Goal: Task Accomplishment & Management: Manage account settings

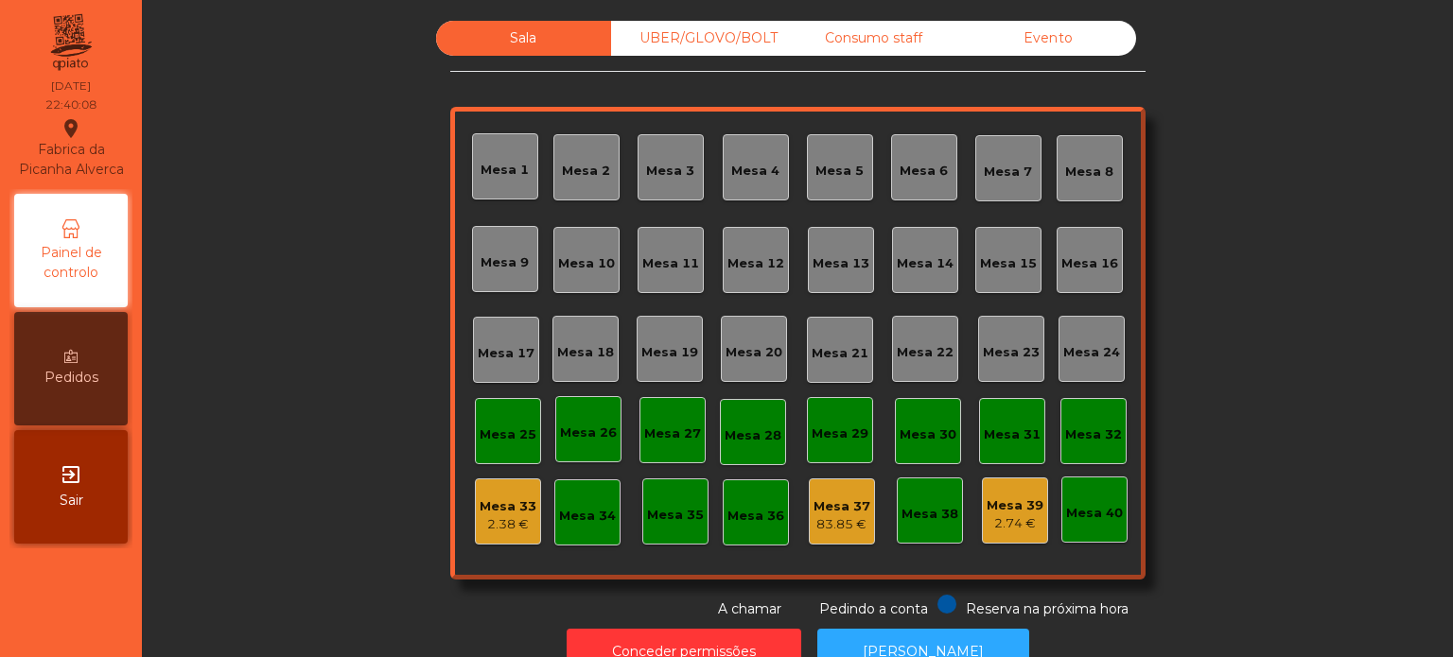
click at [348, 312] on div "Sala UBER/GLOVO/BOLT Consumo staff Evento Mesa 1 Mesa 2 [GEOGRAPHIC_DATA] 4 [GE…" at bounding box center [797, 320] width 1260 height 599
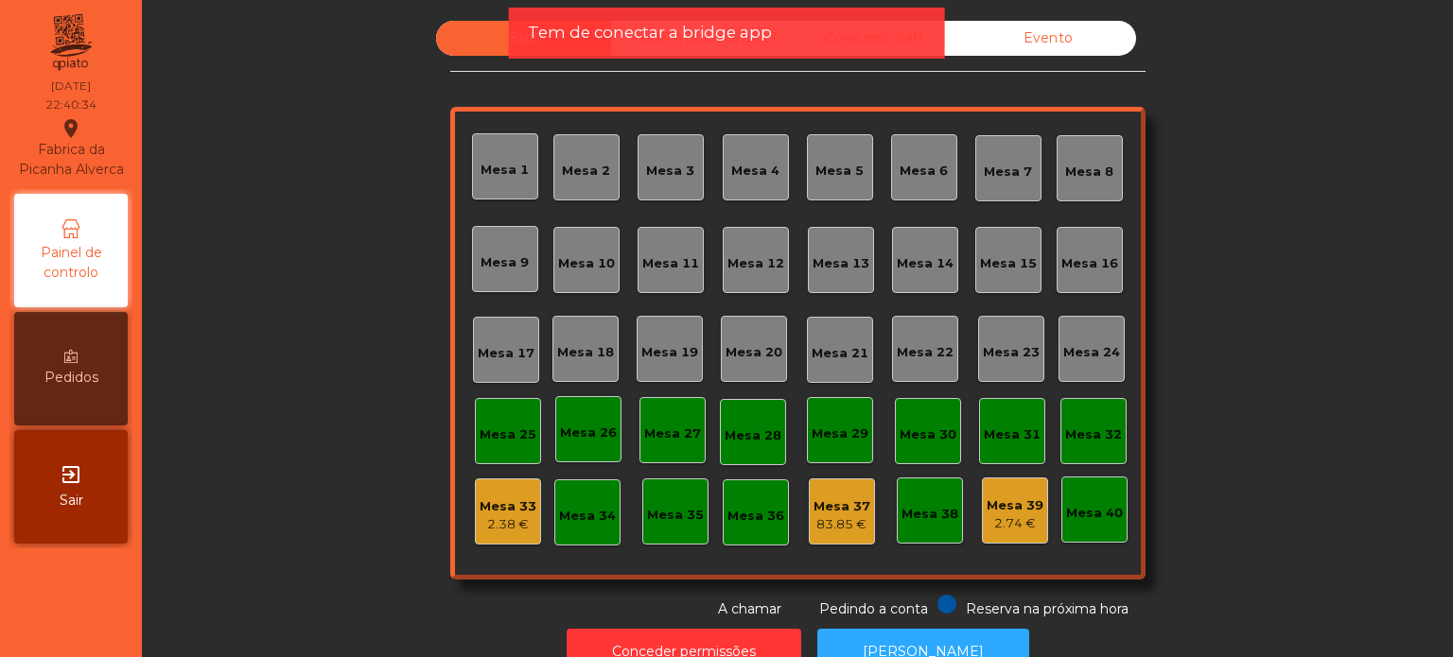
click at [218, 369] on div "Sala UBER/GLOVO/BOLT Consumo staff Evento Mesa 1 Mesa 2 [GEOGRAPHIC_DATA] 4 [GE…" at bounding box center [797, 320] width 1260 height 599
click at [1021, 505] on div "Mesa 39" at bounding box center [1014, 506] width 57 height 19
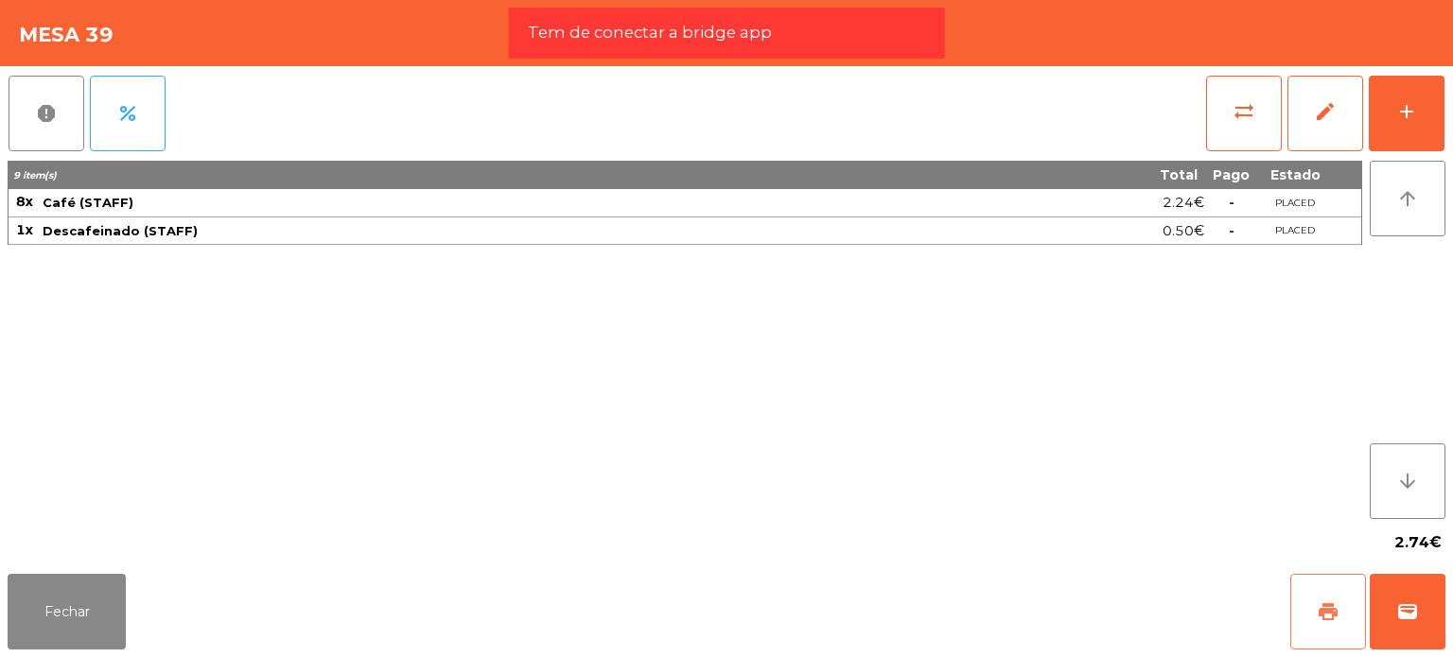
click at [1330, 609] on span "print" at bounding box center [1328, 612] width 23 height 23
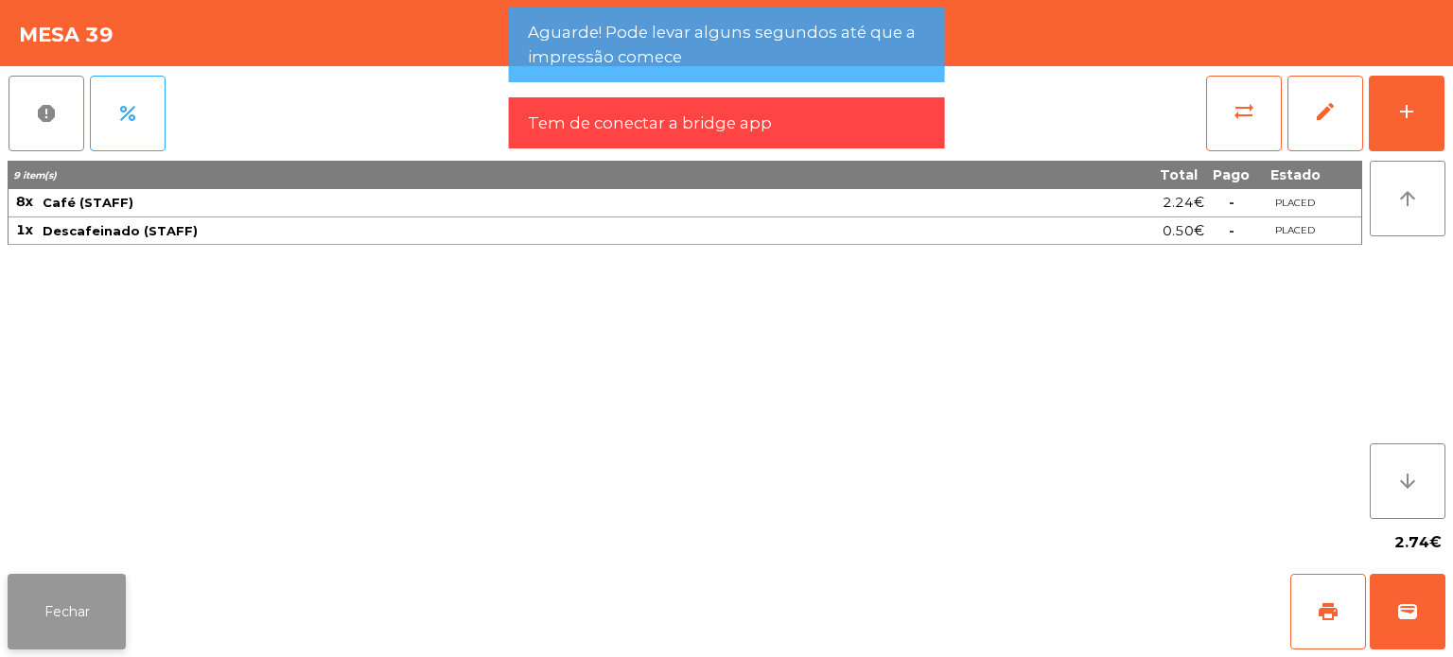
click at [76, 603] on button "Fechar" at bounding box center [67, 612] width 118 height 76
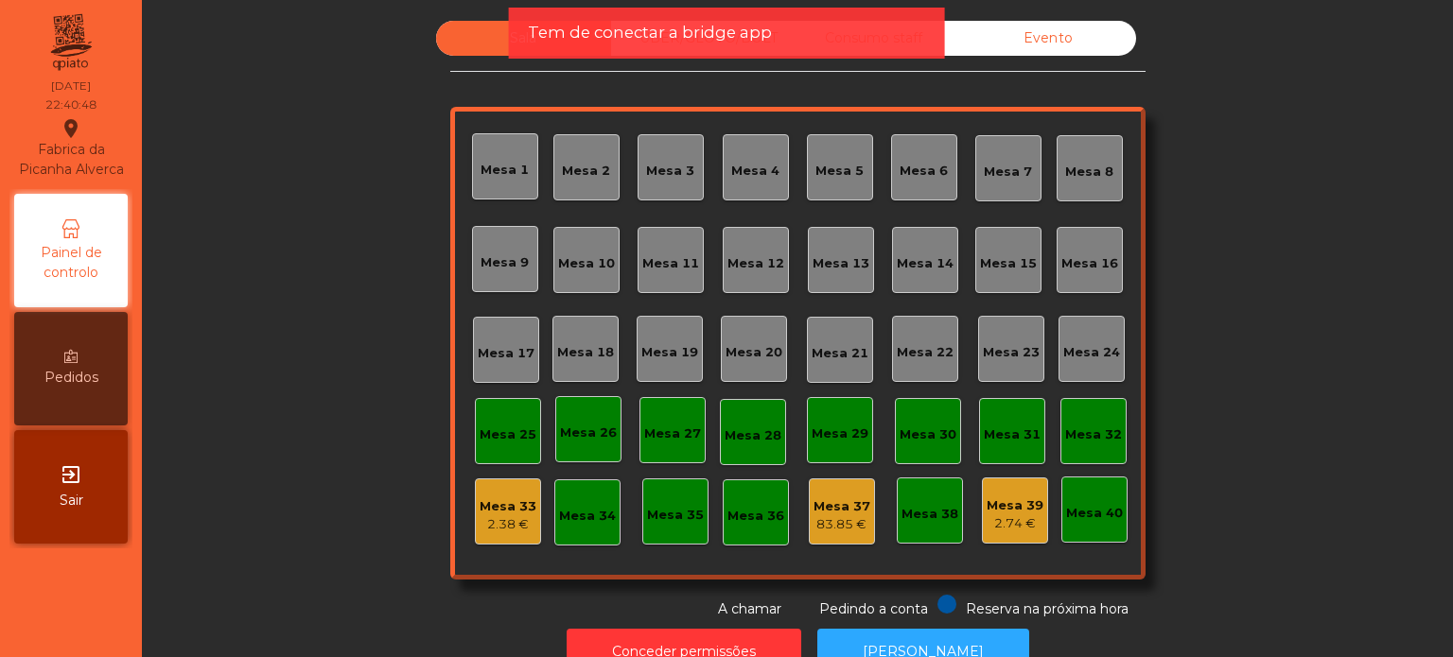
click at [885, 50] on div "Tem de conectar a bridge app" at bounding box center [727, 33] width 436 height 51
click at [887, 36] on div "Tem de conectar a bridge app" at bounding box center [727, 33] width 398 height 24
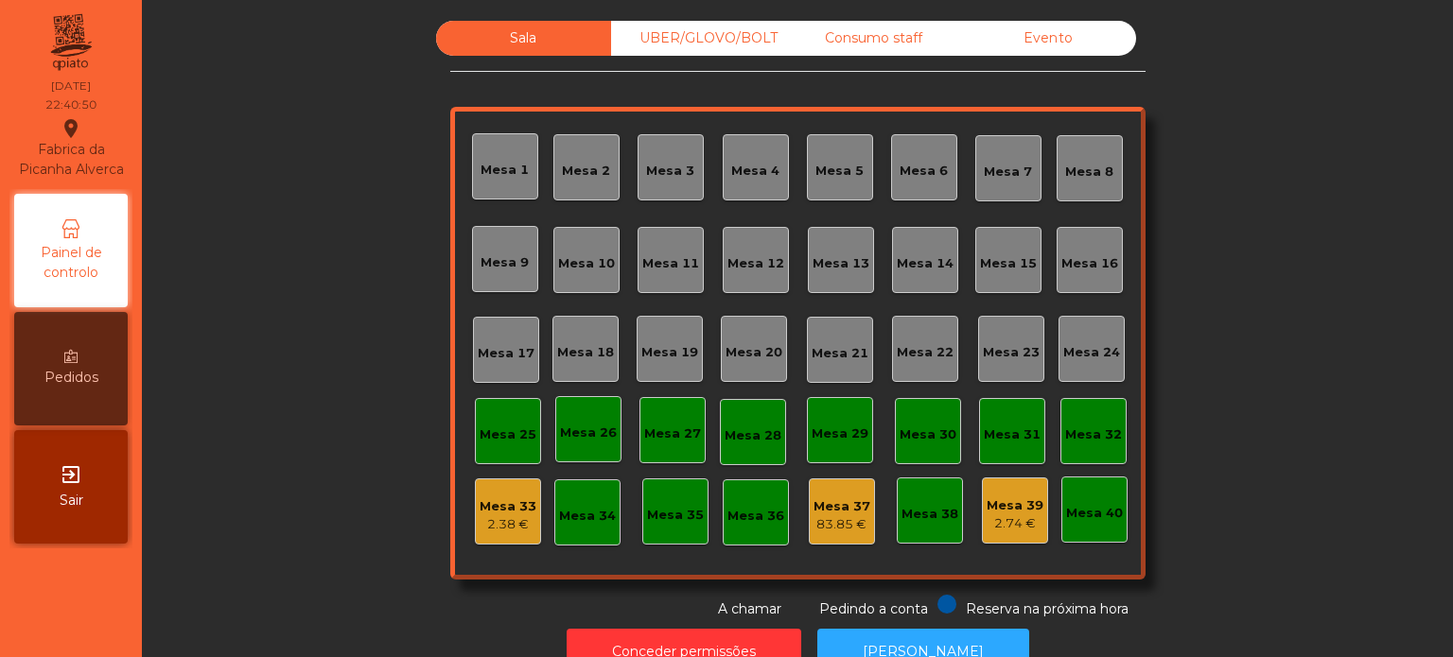
click at [887, 35] on div "Consumo staff" at bounding box center [873, 38] width 175 height 35
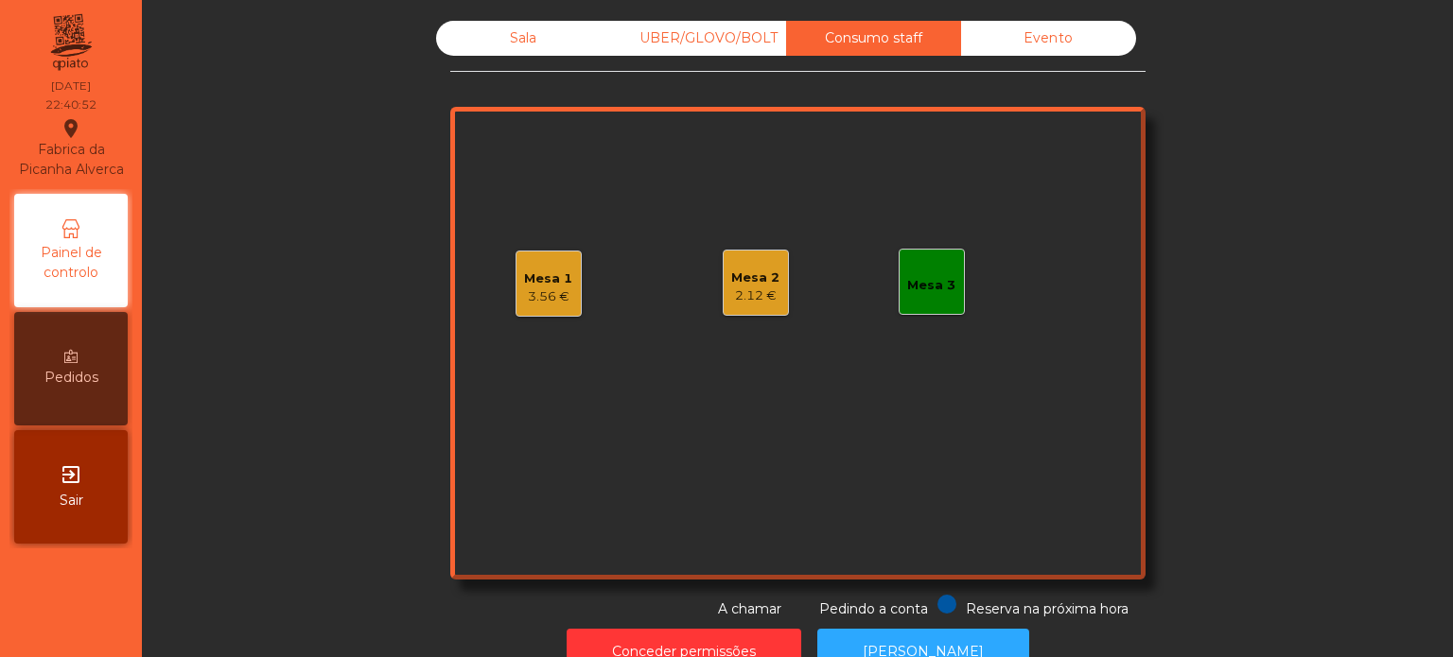
click at [772, 274] on div "Mesa 2 2.12 €" at bounding box center [756, 283] width 66 height 66
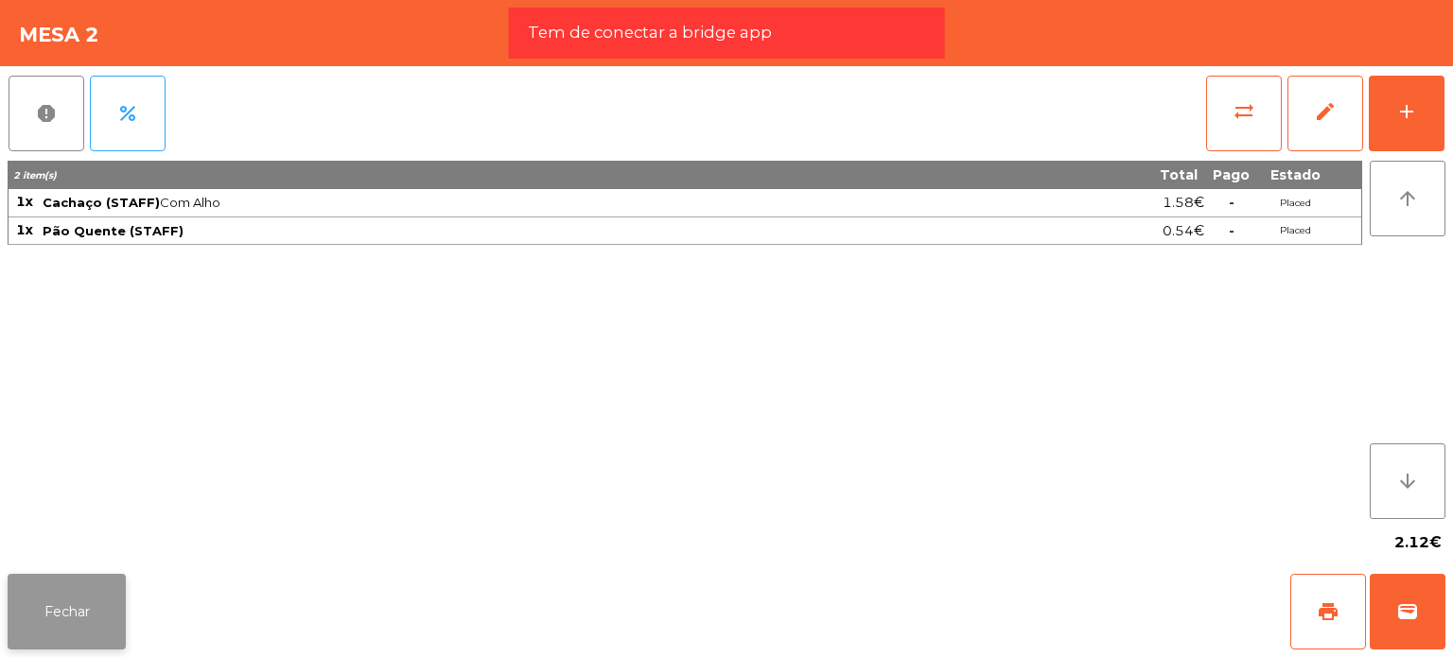
click at [102, 589] on button "Fechar" at bounding box center [67, 612] width 118 height 76
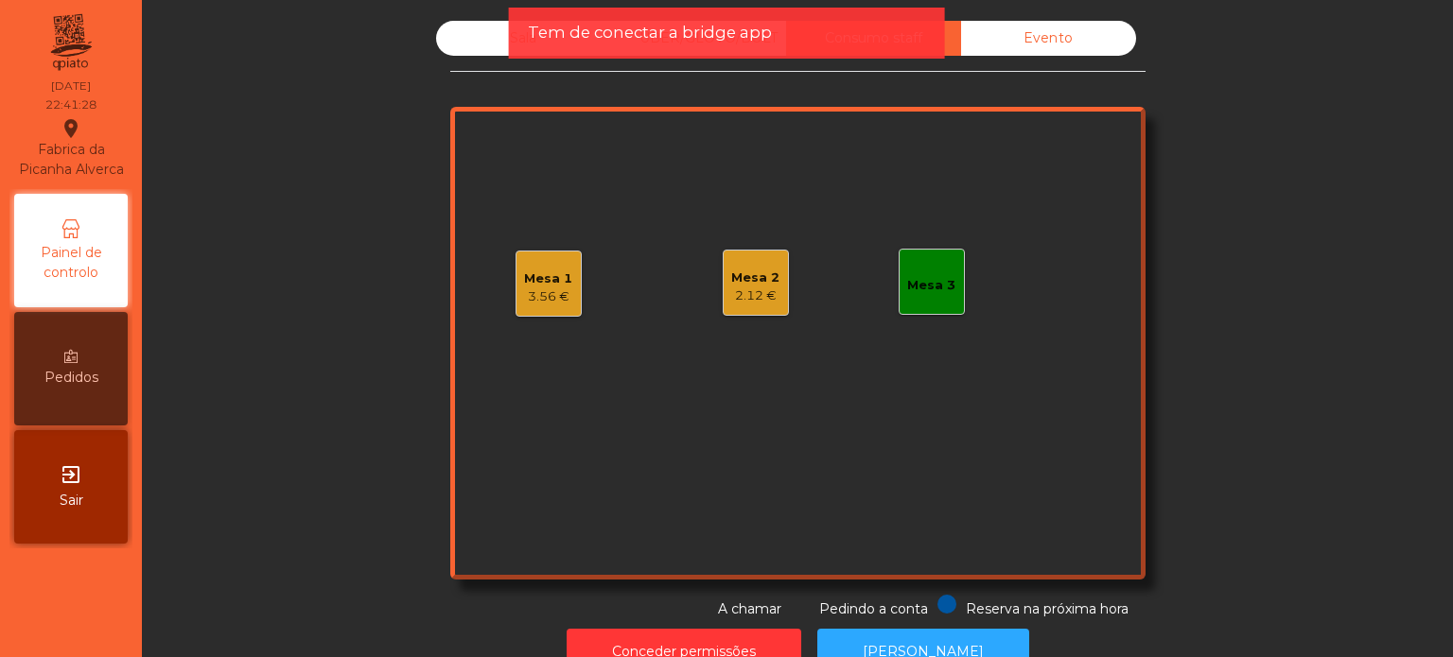
click at [516, 286] on div "Mesa 1 3.56 €" at bounding box center [548, 284] width 66 height 66
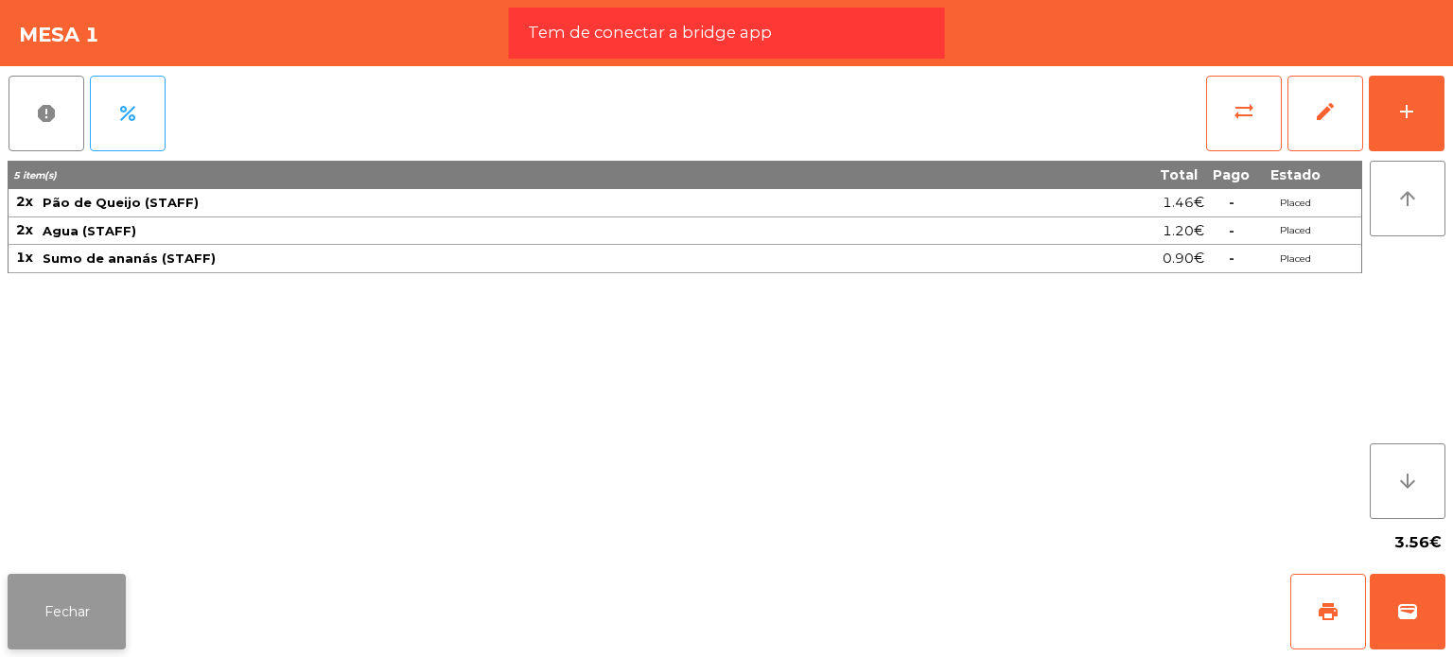
click at [47, 604] on button "Fechar" at bounding box center [67, 612] width 118 height 76
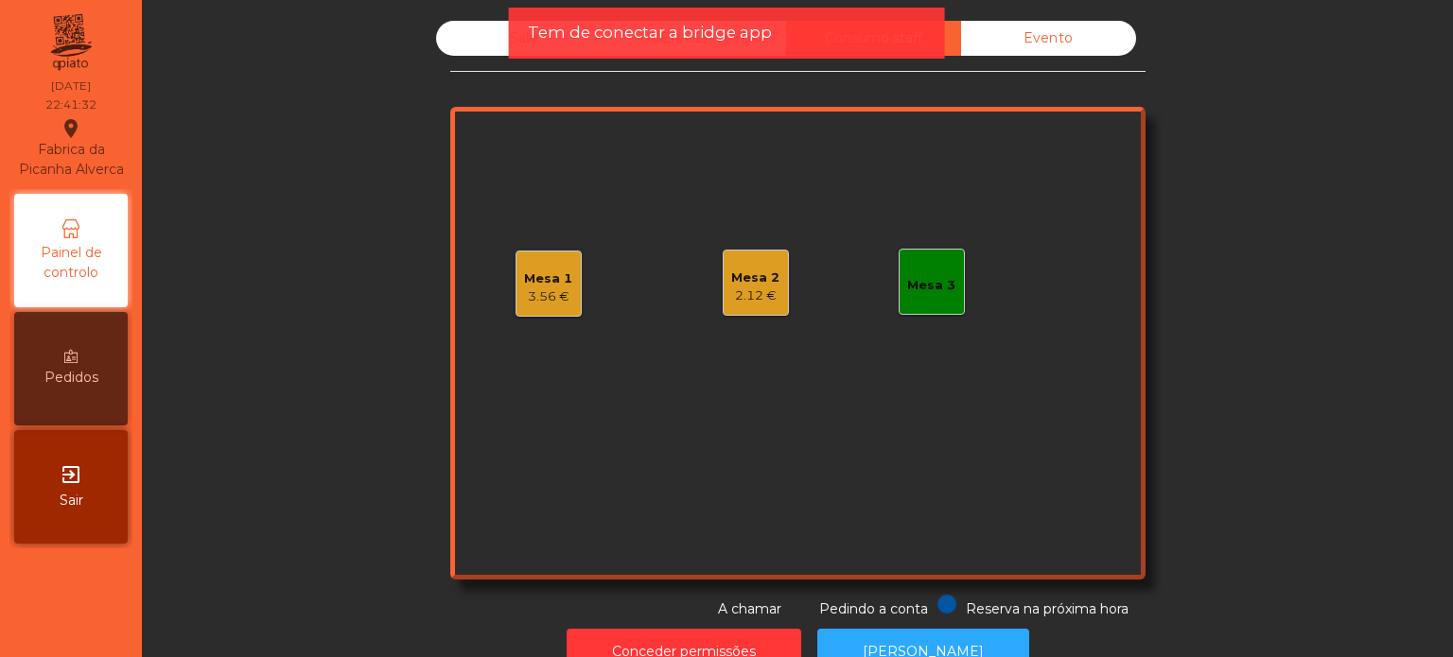
click at [771, 297] on div "Mesa 2 2.12 €" at bounding box center [756, 283] width 66 height 66
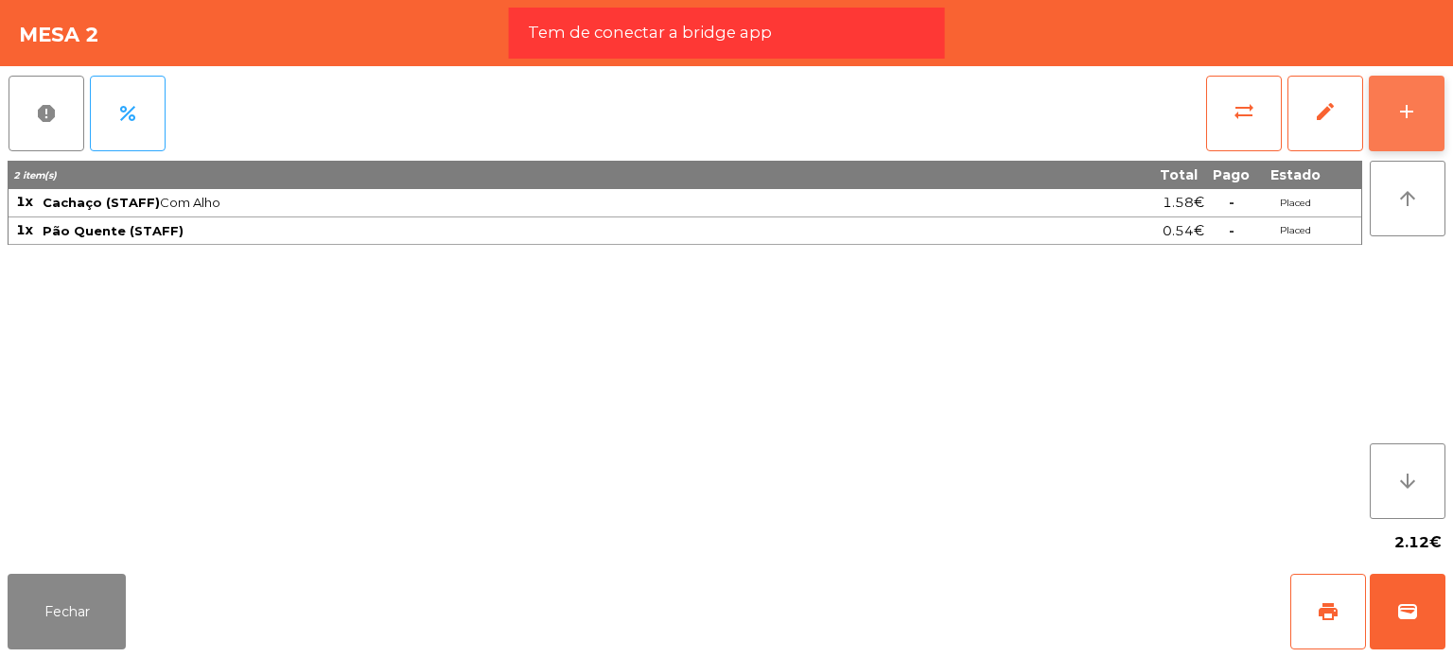
click at [1392, 113] on button "add" at bounding box center [1407, 114] width 76 height 76
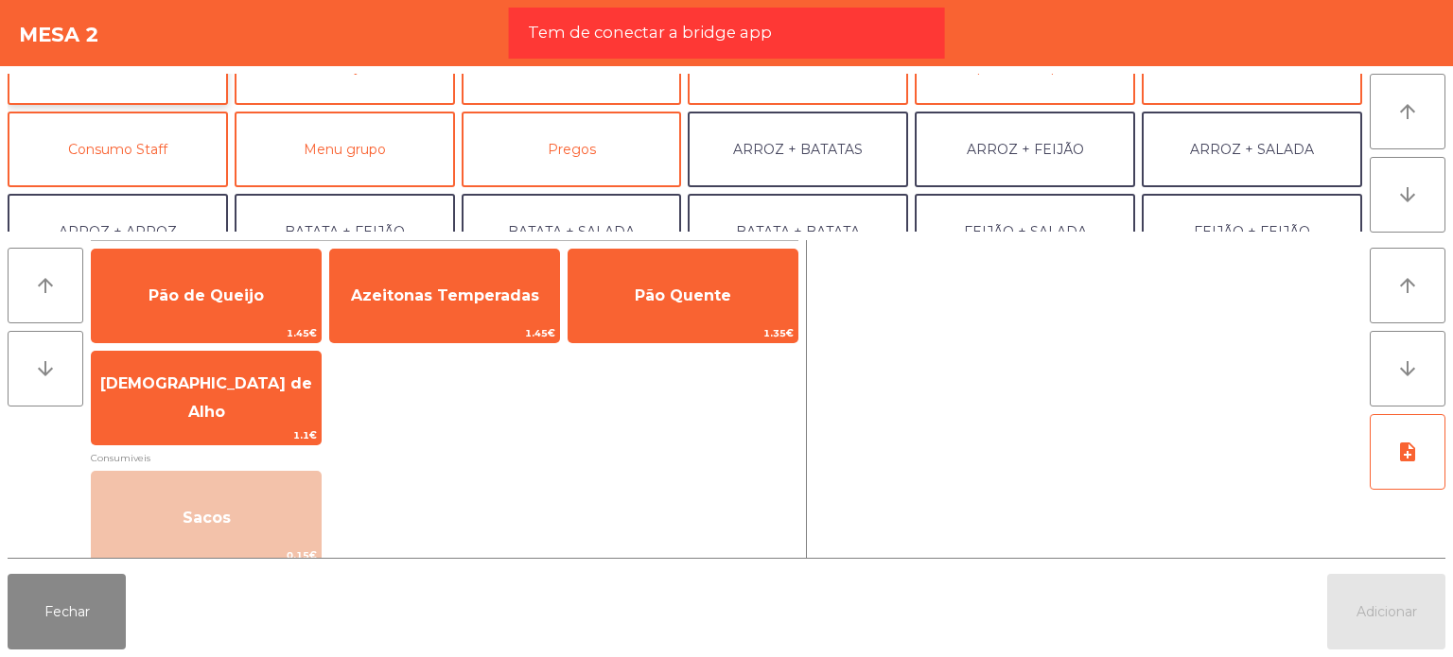
scroll to position [95, 0]
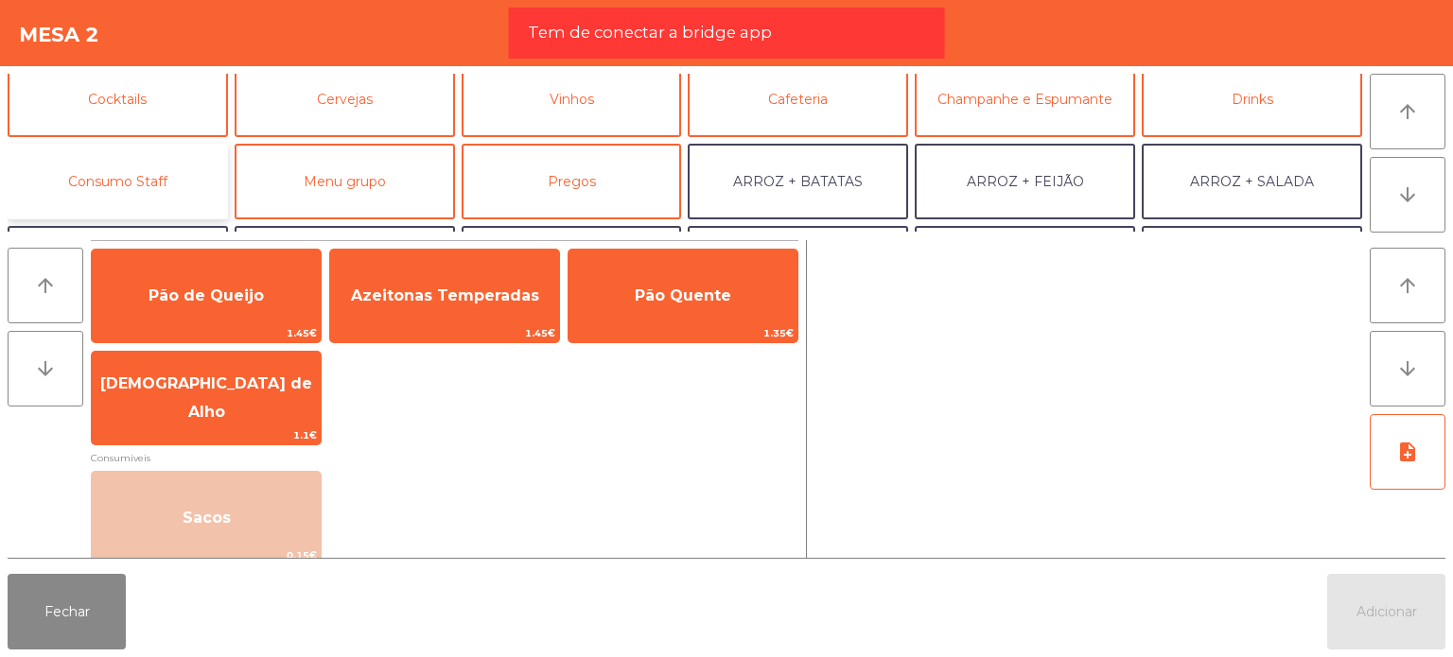
click at [168, 167] on button "Consumo Staff" at bounding box center [118, 182] width 220 height 76
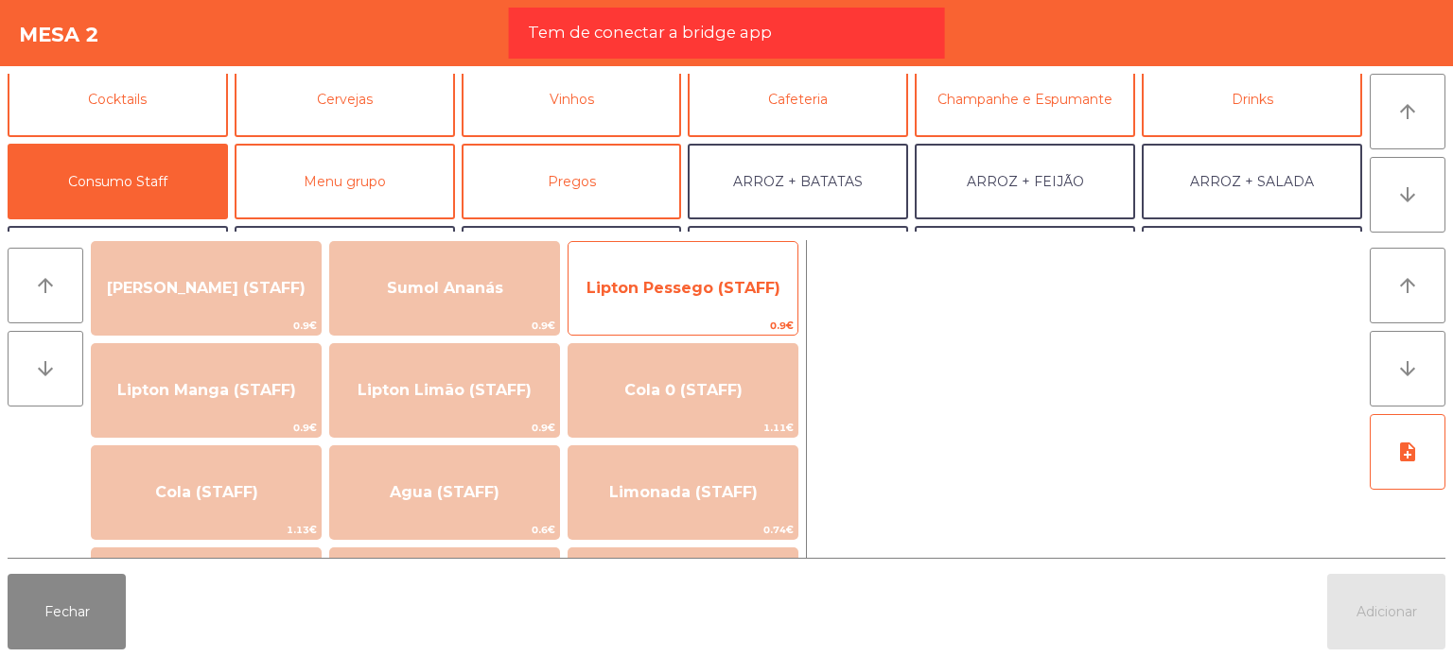
scroll to position [284, 0]
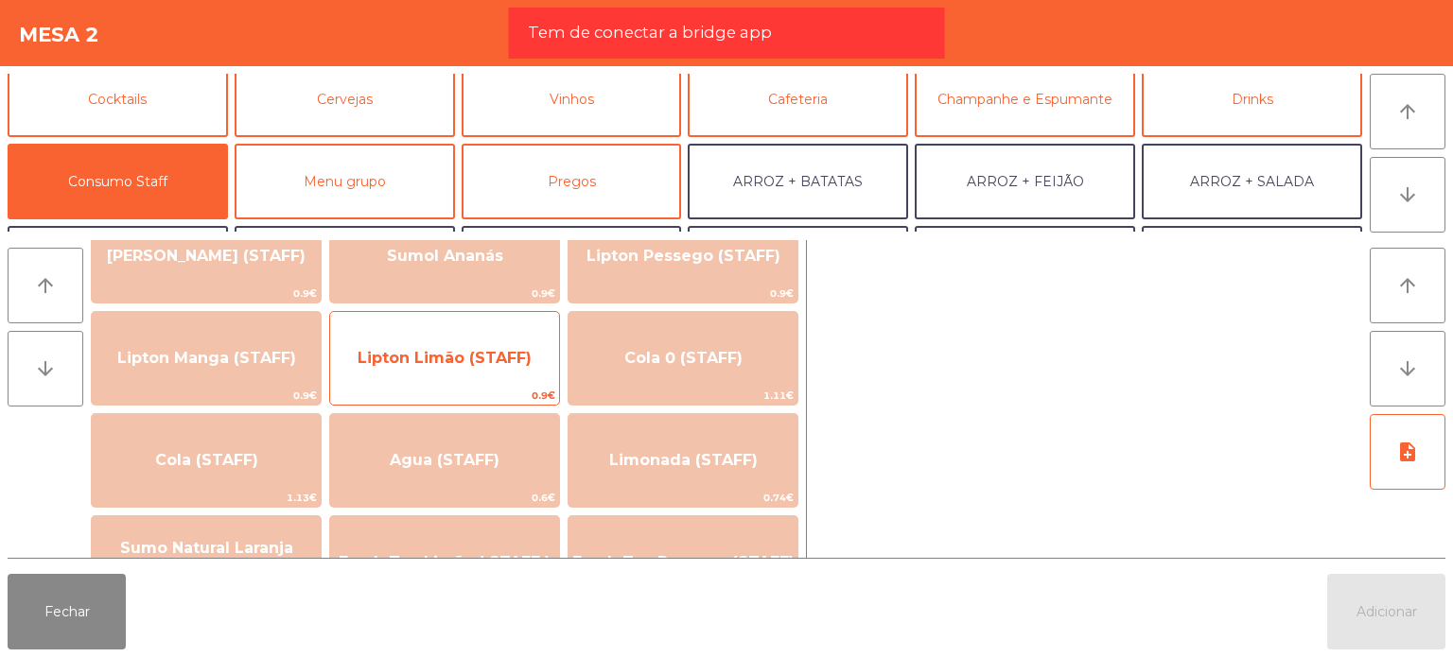
click at [522, 353] on span "Lipton Limão (STAFF)" at bounding box center [444, 358] width 174 height 18
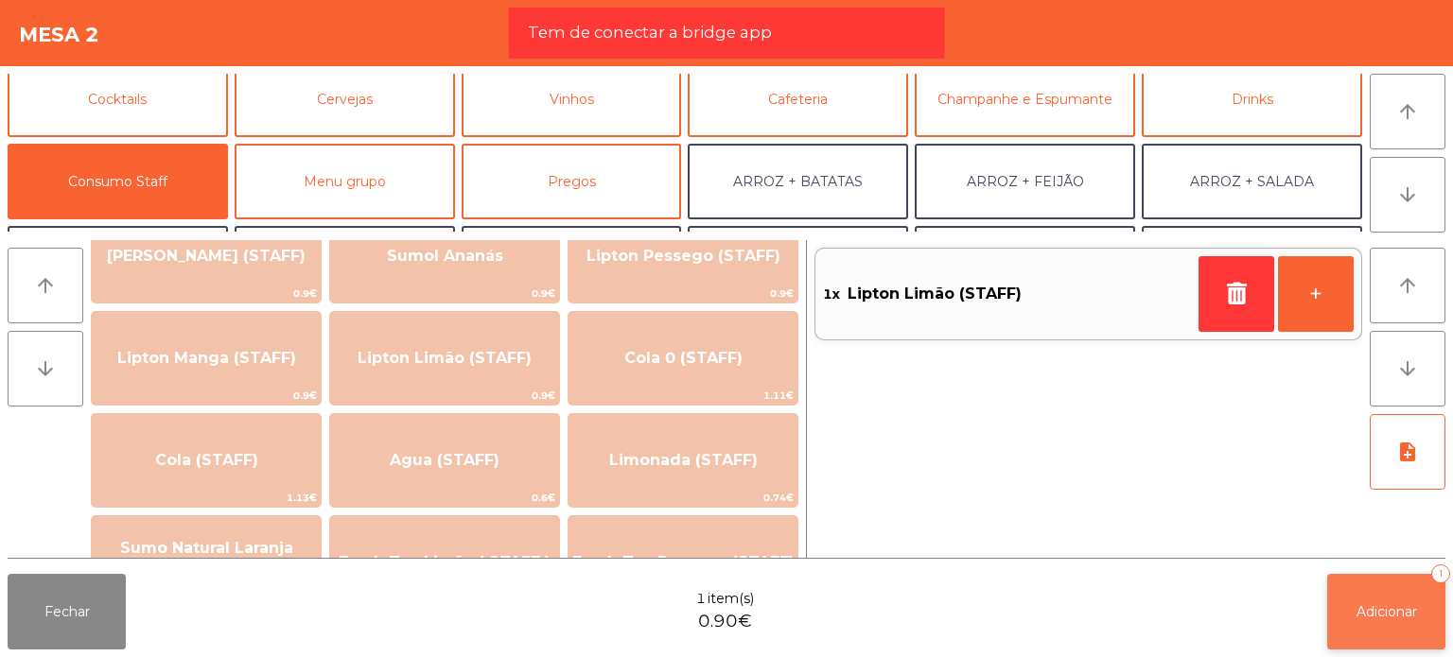
click at [1389, 626] on button "Adicionar 1" at bounding box center [1386, 612] width 118 height 76
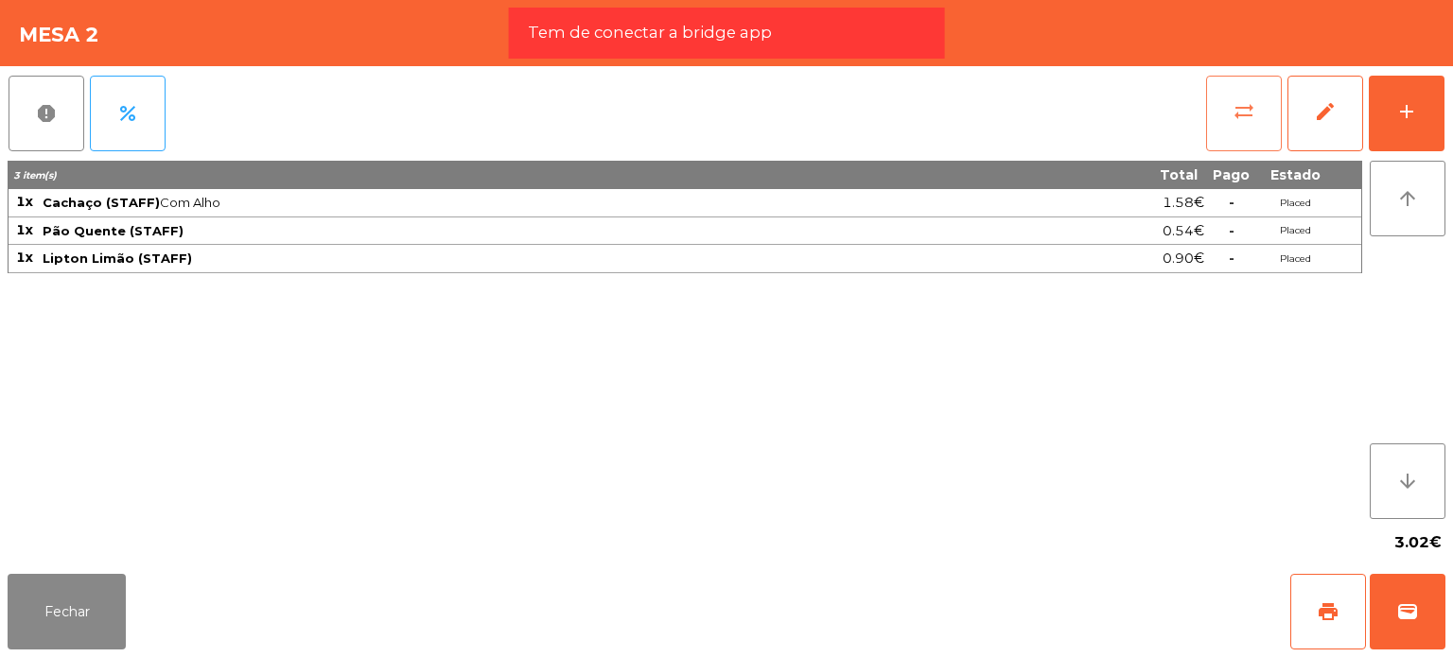
click at [1239, 113] on span "sync_alt" at bounding box center [1243, 111] width 23 height 23
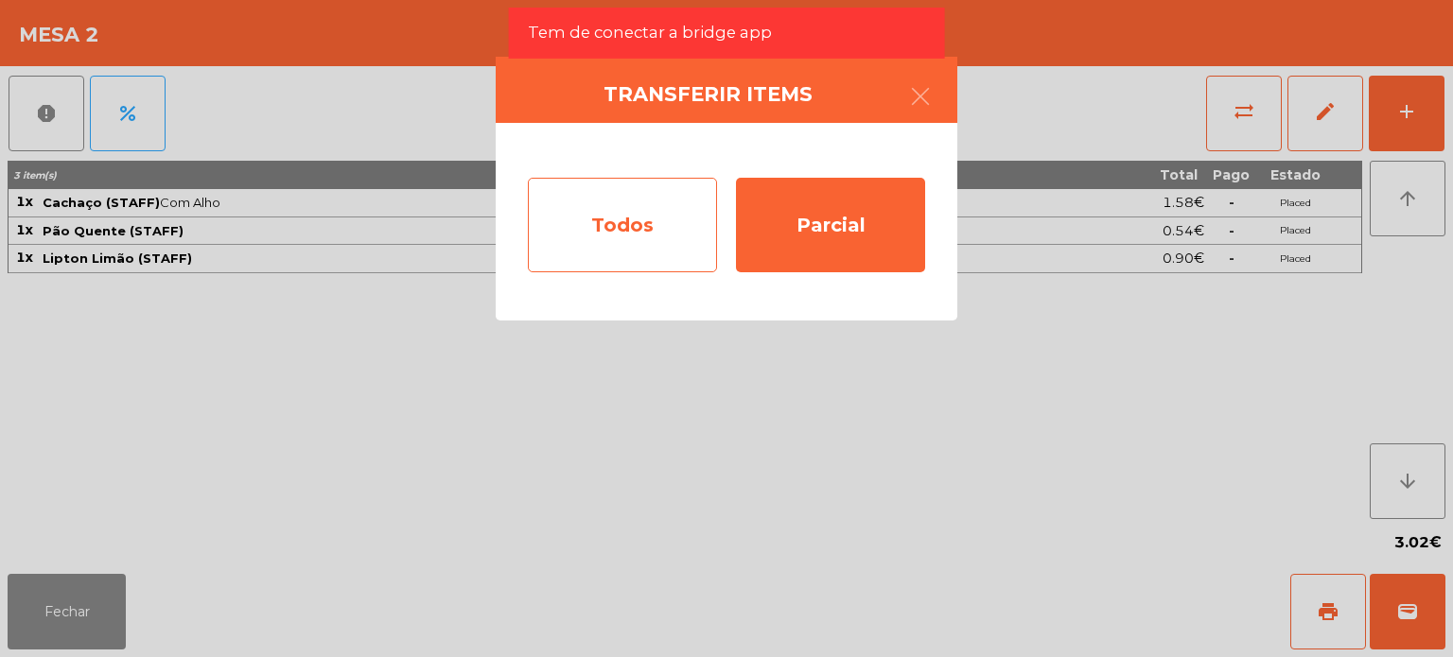
click at [536, 221] on div "Todos" at bounding box center [622, 225] width 189 height 95
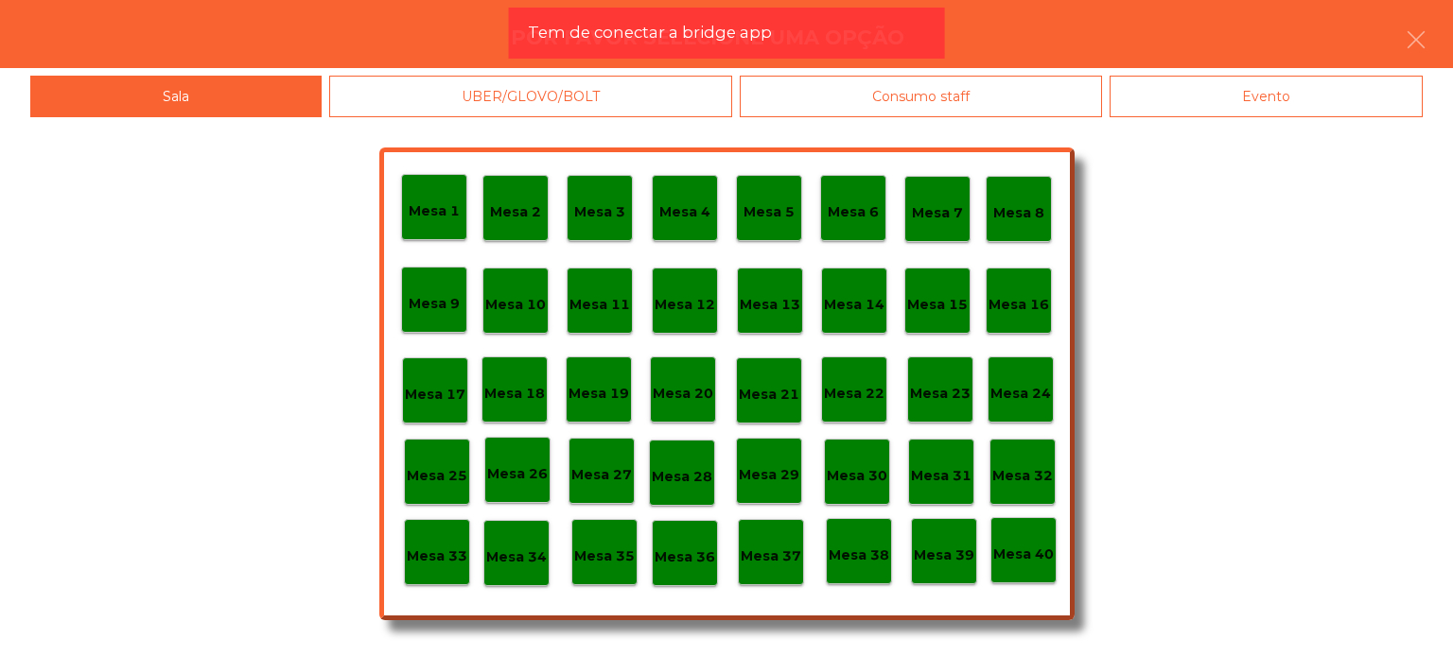
click at [905, 82] on div "Consumo staff" at bounding box center [921, 97] width 362 height 43
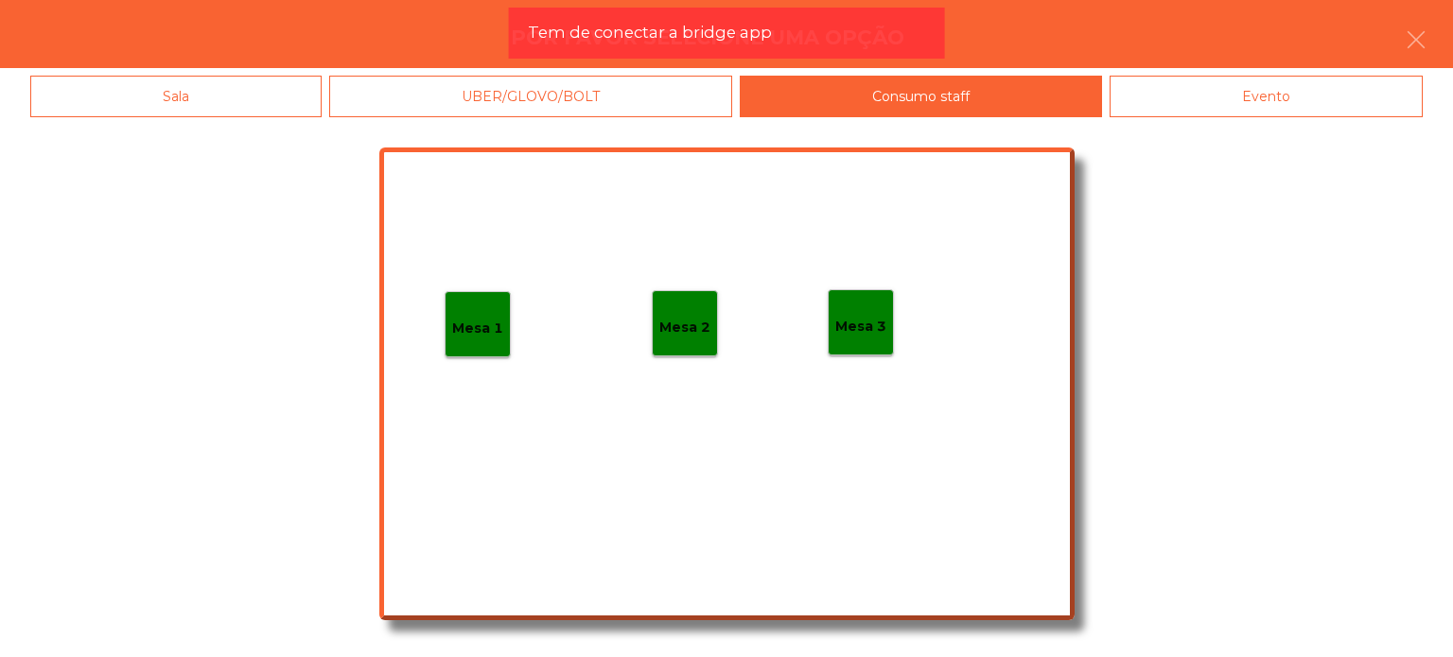
click at [482, 340] on div "Mesa 1" at bounding box center [478, 324] width 66 height 66
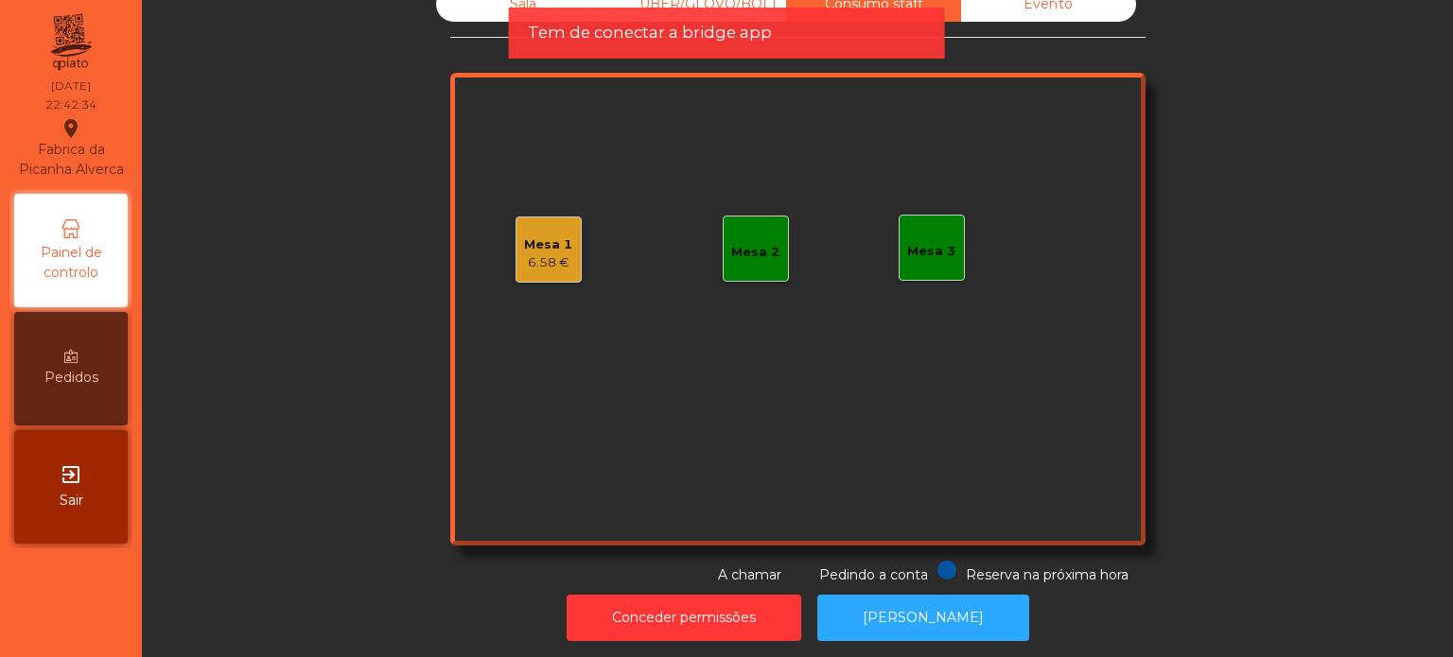
scroll to position [52, 0]
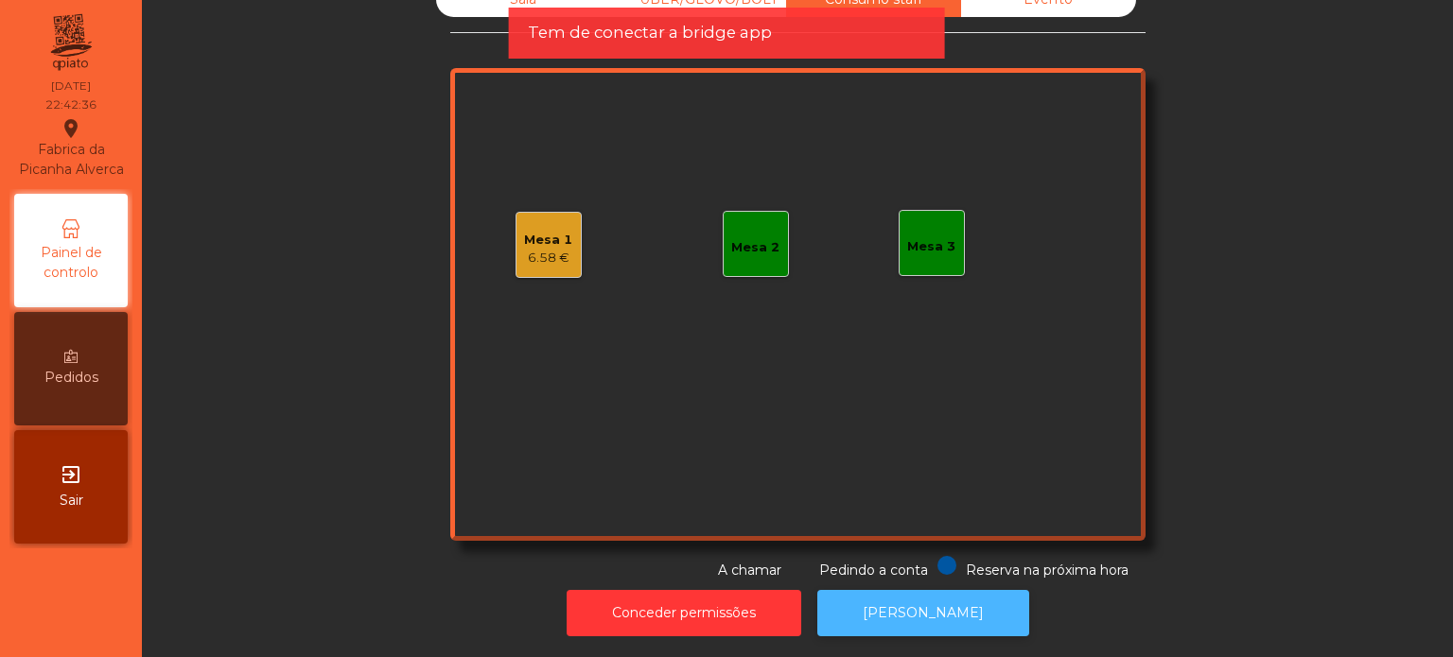
click at [914, 595] on button "[PERSON_NAME]" at bounding box center [923, 613] width 212 height 46
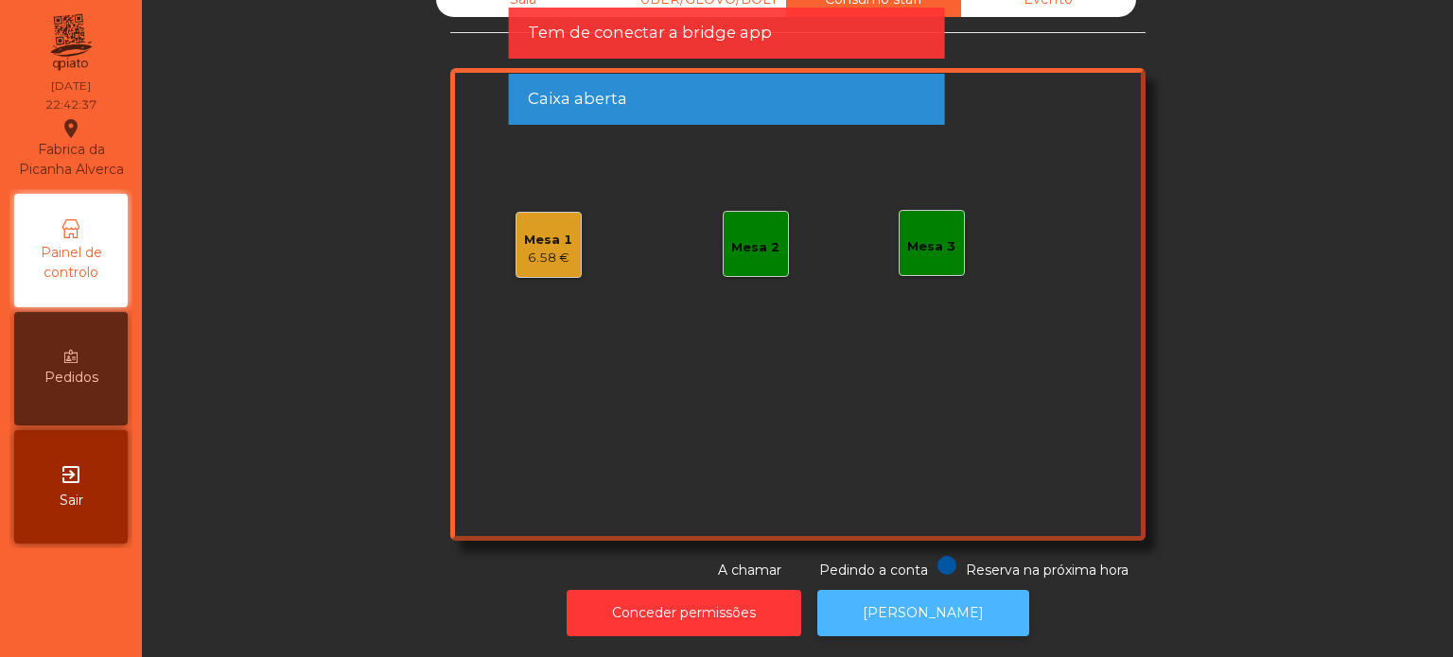
drag, startPoint x: 937, startPoint y: 605, endPoint x: 940, endPoint y: 617, distance: 11.7
click at [940, 616] on button "[PERSON_NAME]" at bounding box center [923, 613] width 212 height 46
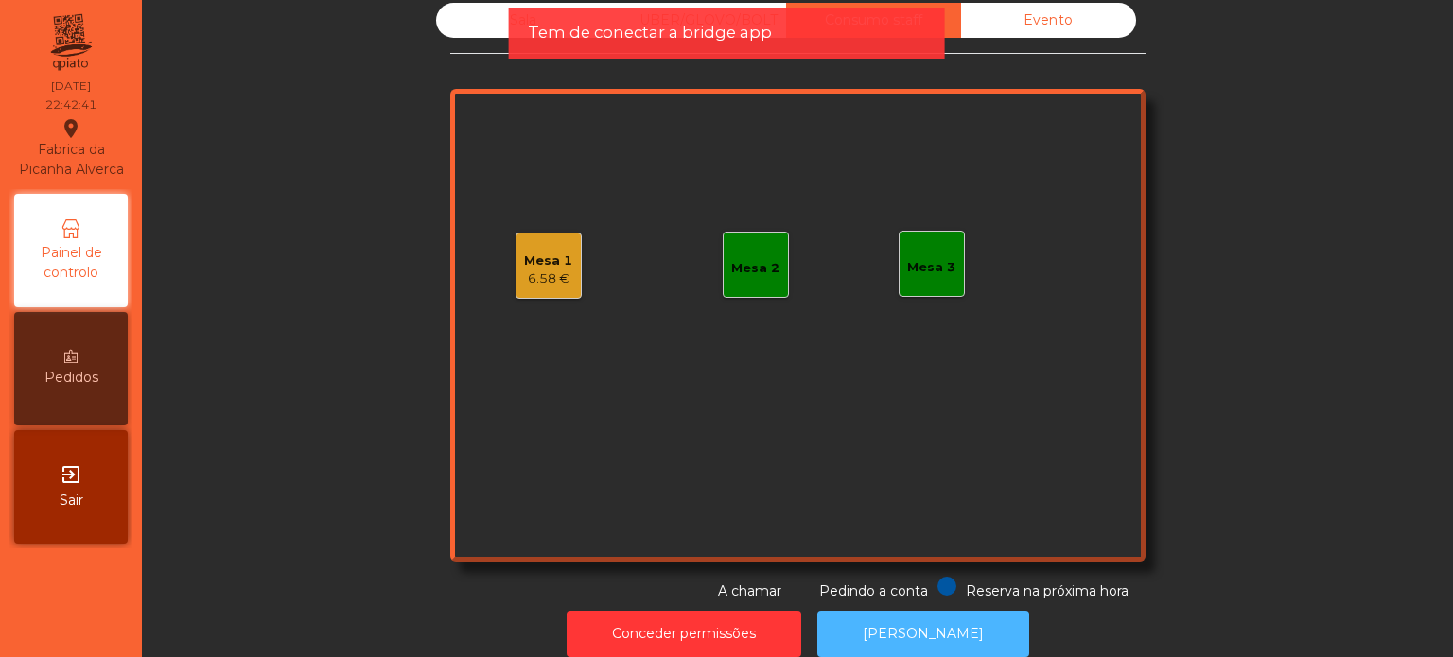
scroll to position [0, 0]
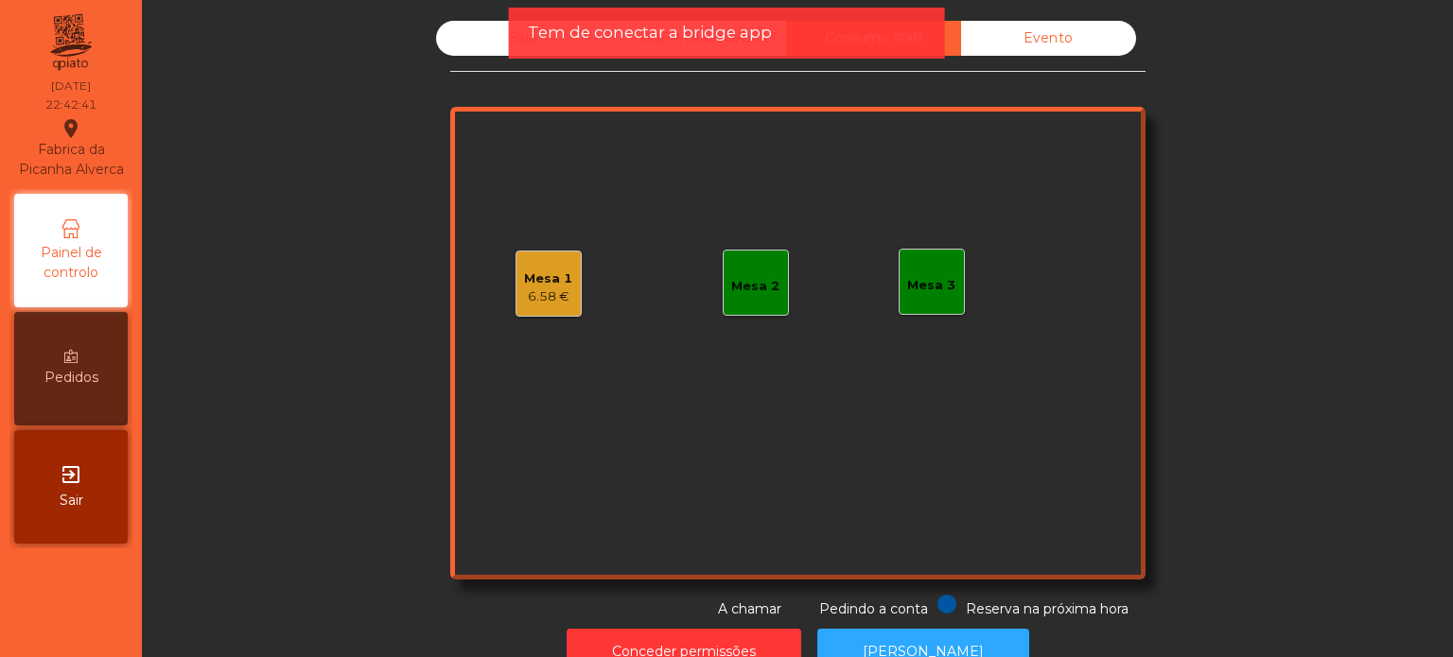
click at [515, 286] on div "Mesa 1 6.58 €" at bounding box center [548, 284] width 66 height 66
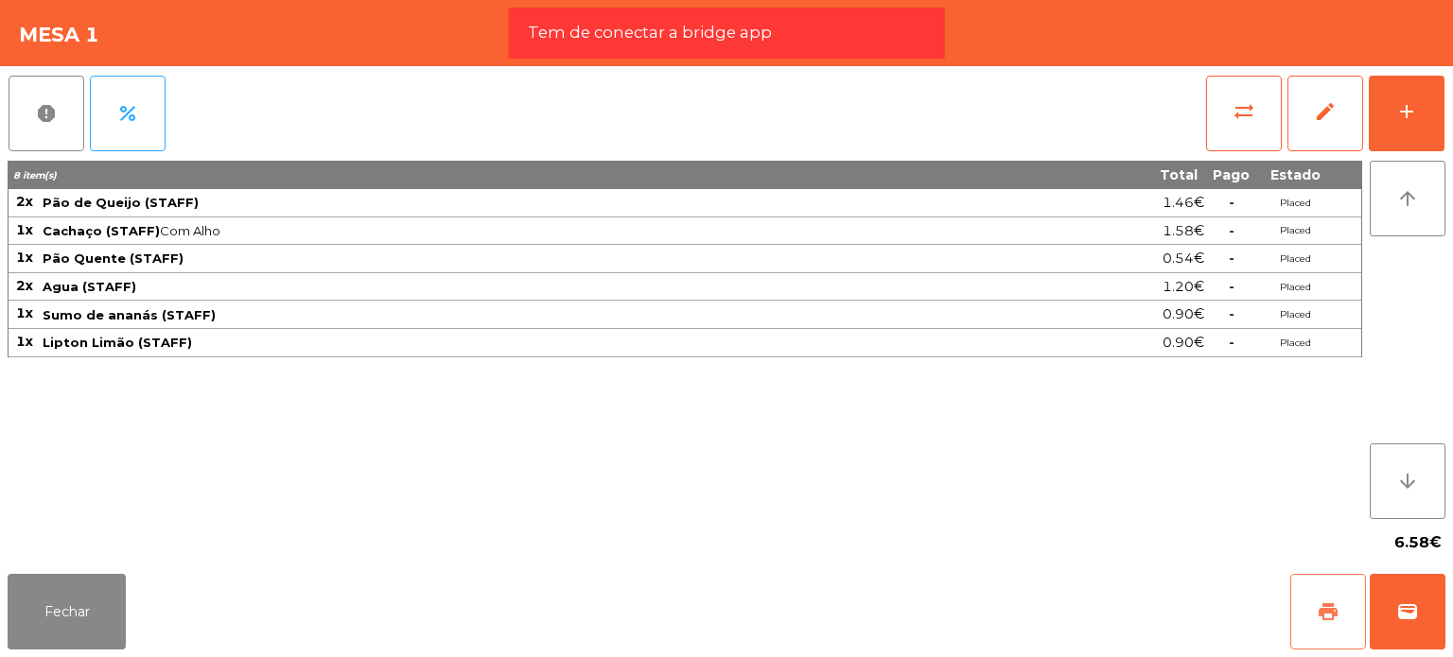
click at [1331, 623] on span "print" at bounding box center [1328, 612] width 23 height 23
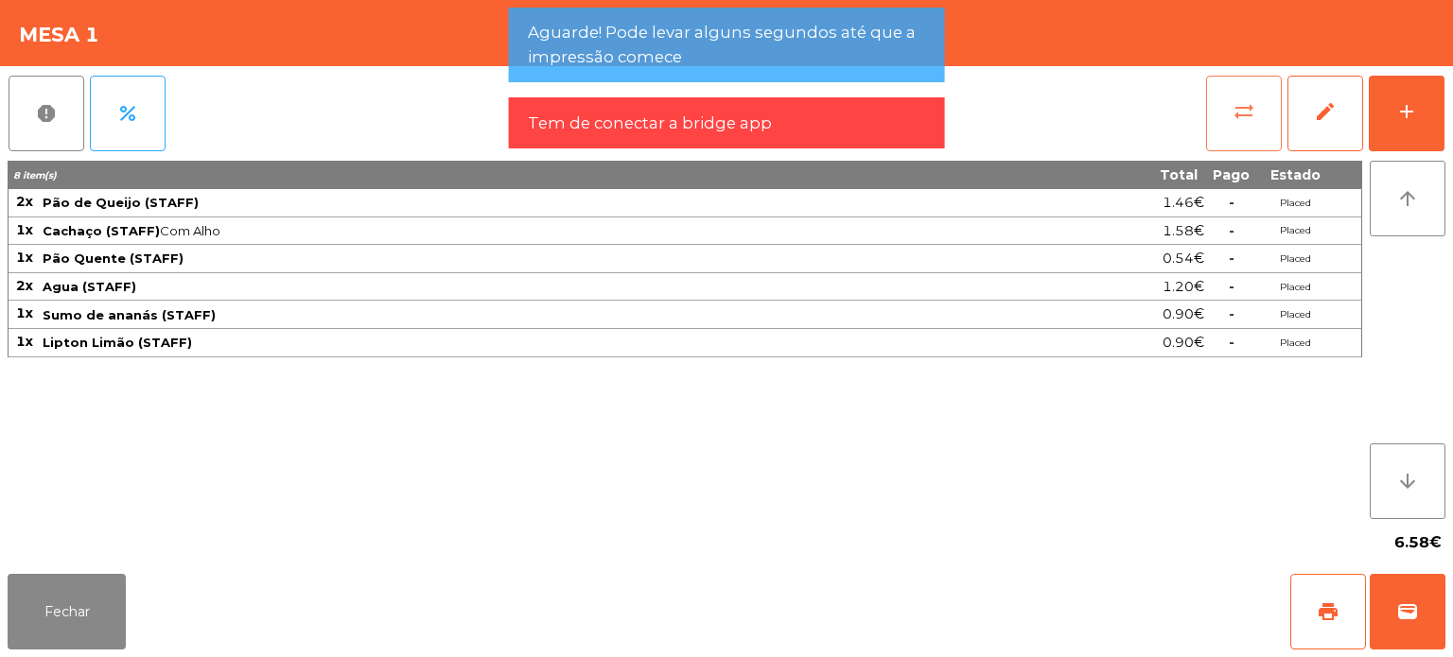
click at [1226, 125] on button "sync_alt" at bounding box center [1244, 114] width 76 height 76
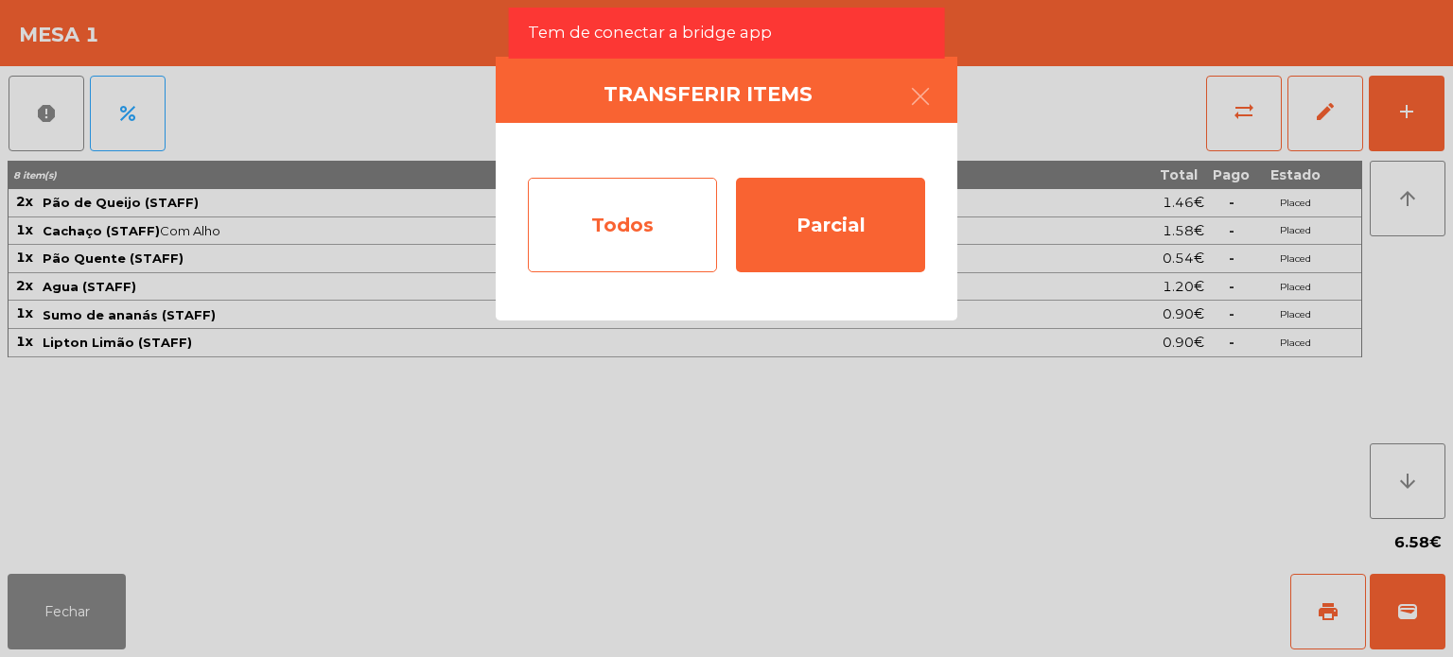
click at [602, 249] on div "Todos" at bounding box center [622, 225] width 189 height 95
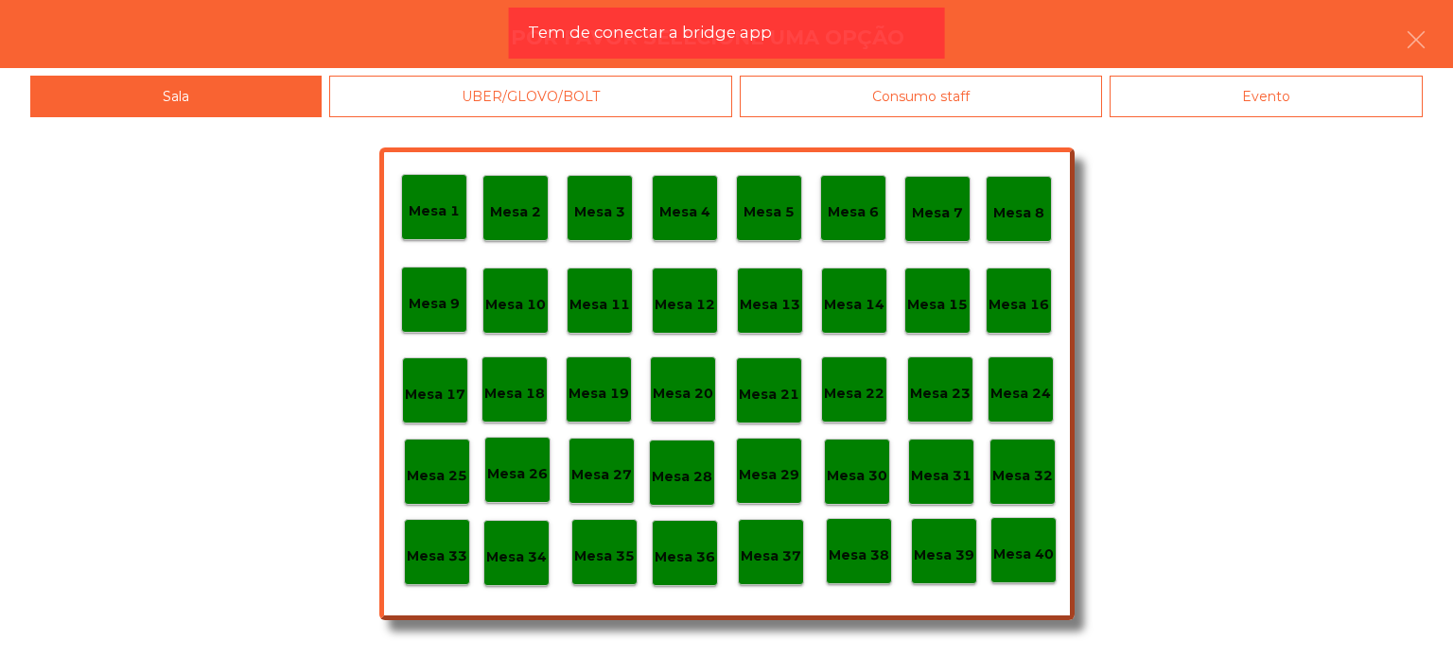
click at [949, 559] on p "Mesa 39" at bounding box center [944, 556] width 61 height 22
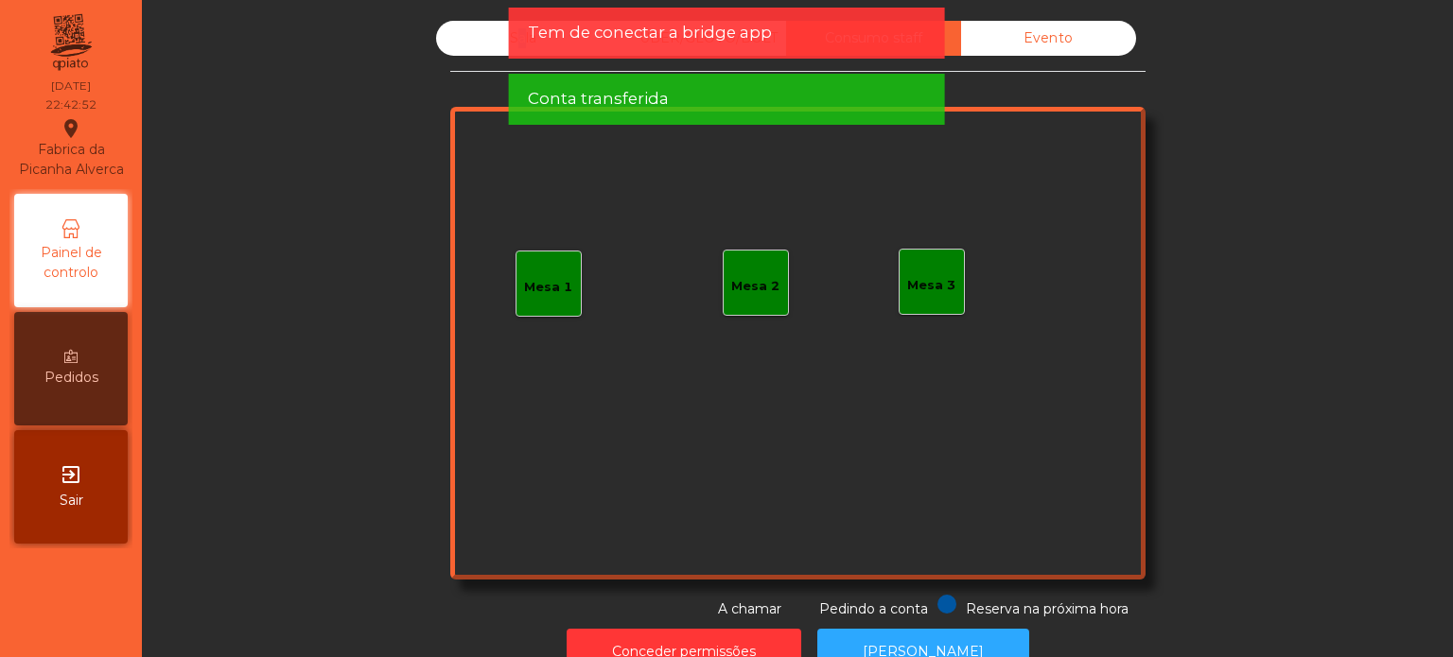
click at [507, 37] on div "Sala" at bounding box center [523, 38] width 175 height 35
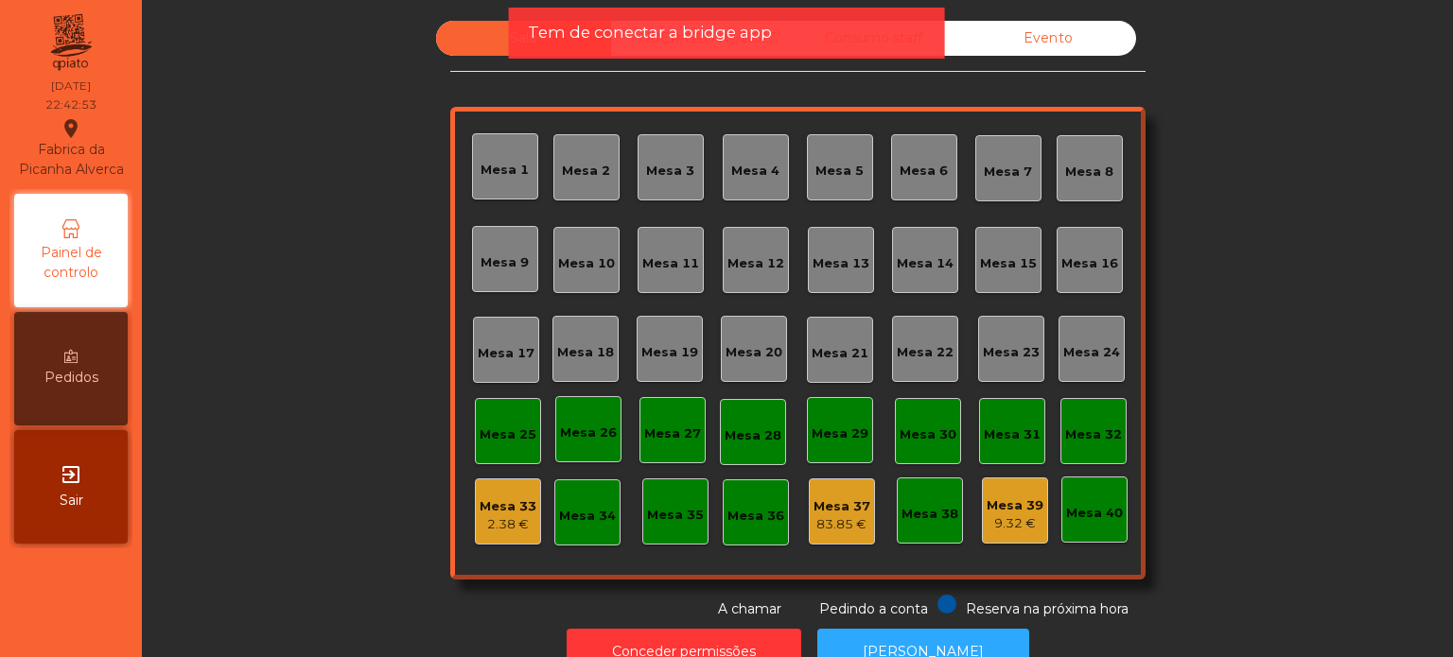
click at [480, 532] on div "2.38 €" at bounding box center [508, 524] width 57 height 19
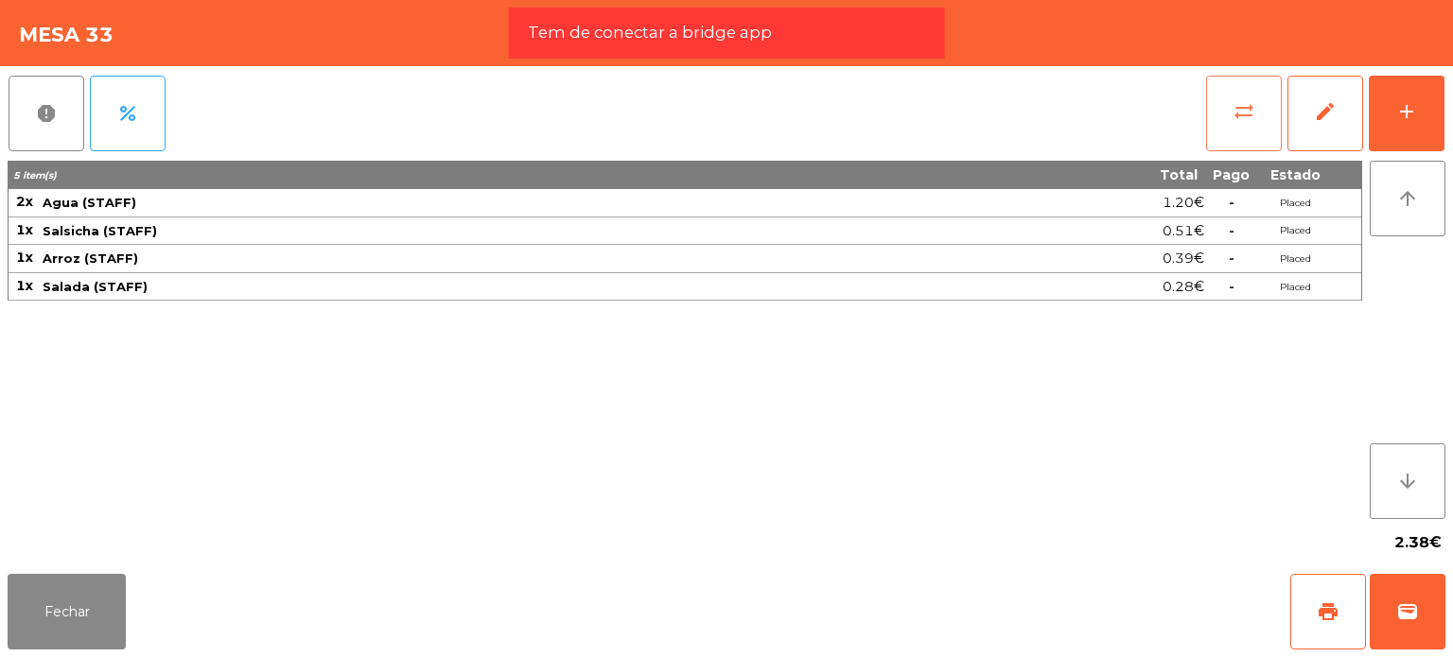
click at [1266, 113] on button "sync_alt" at bounding box center [1244, 114] width 76 height 76
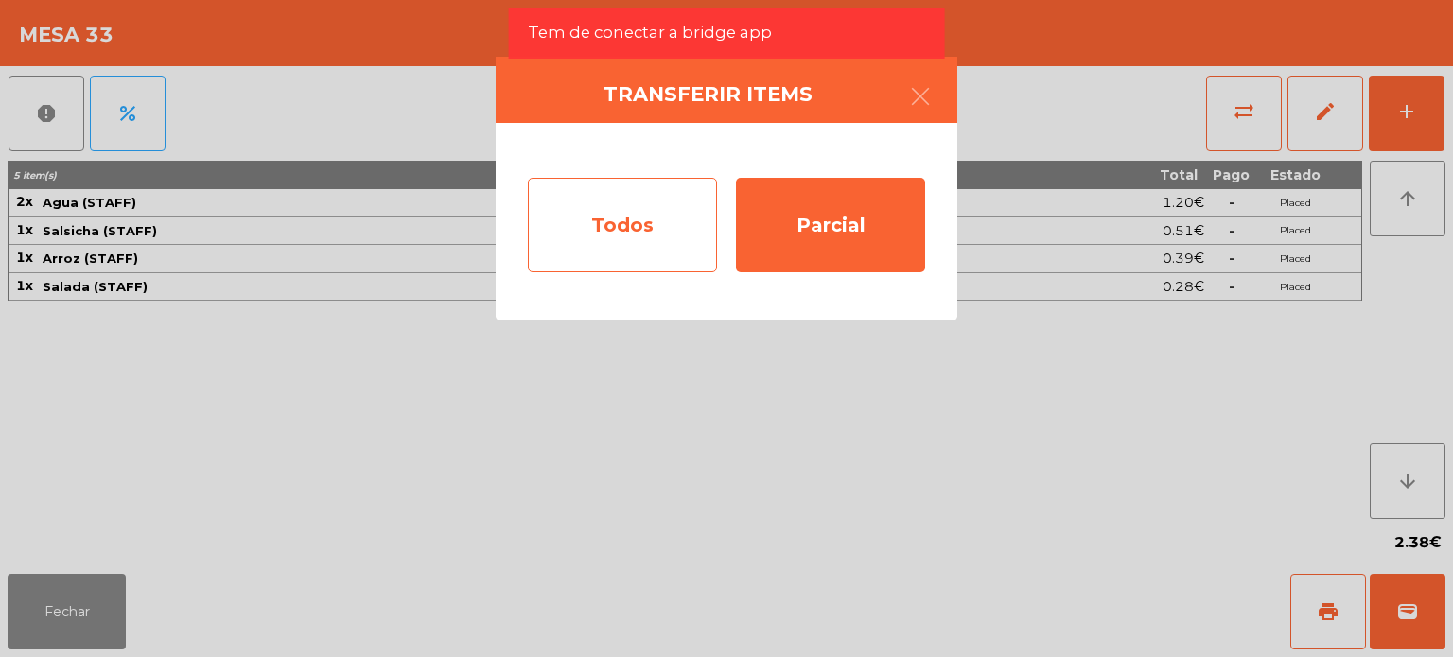
click at [667, 213] on div "Todos" at bounding box center [622, 225] width 189 height 95
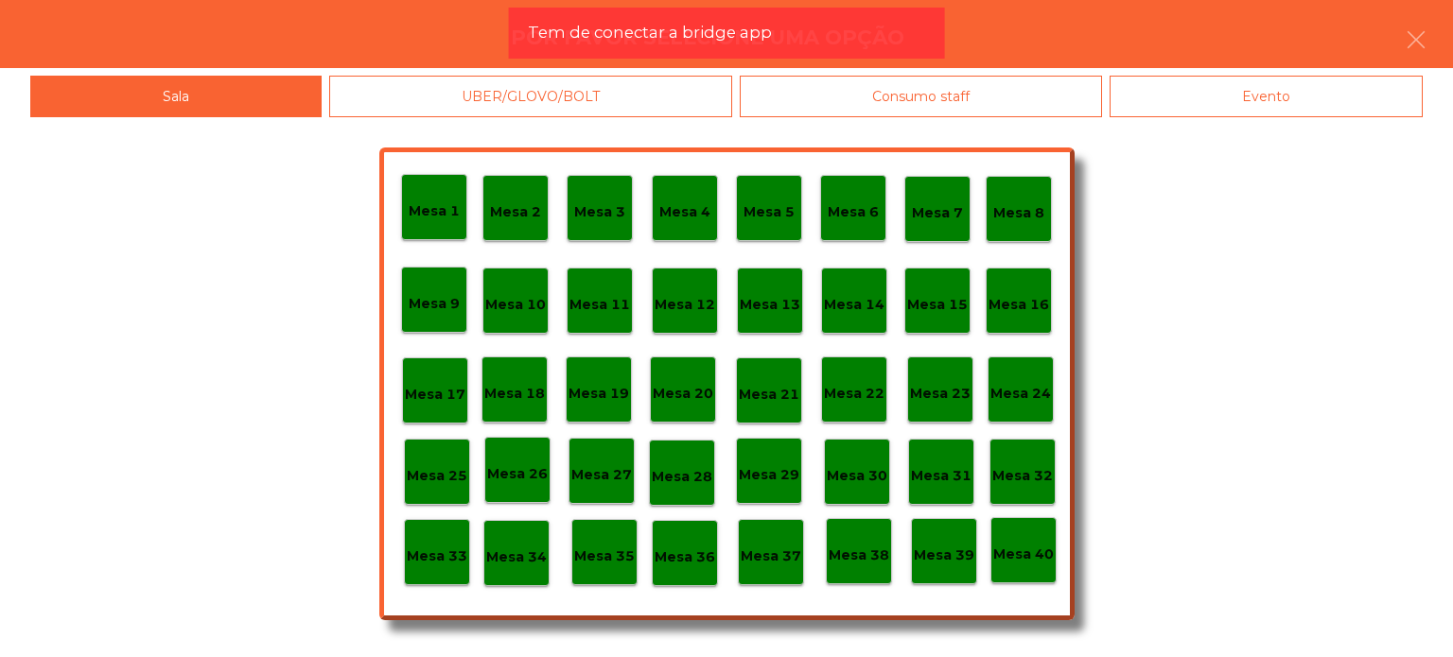
click at [931, 564] on p "Mesa 39" at bounding box center [944, 556] width 61 height 22
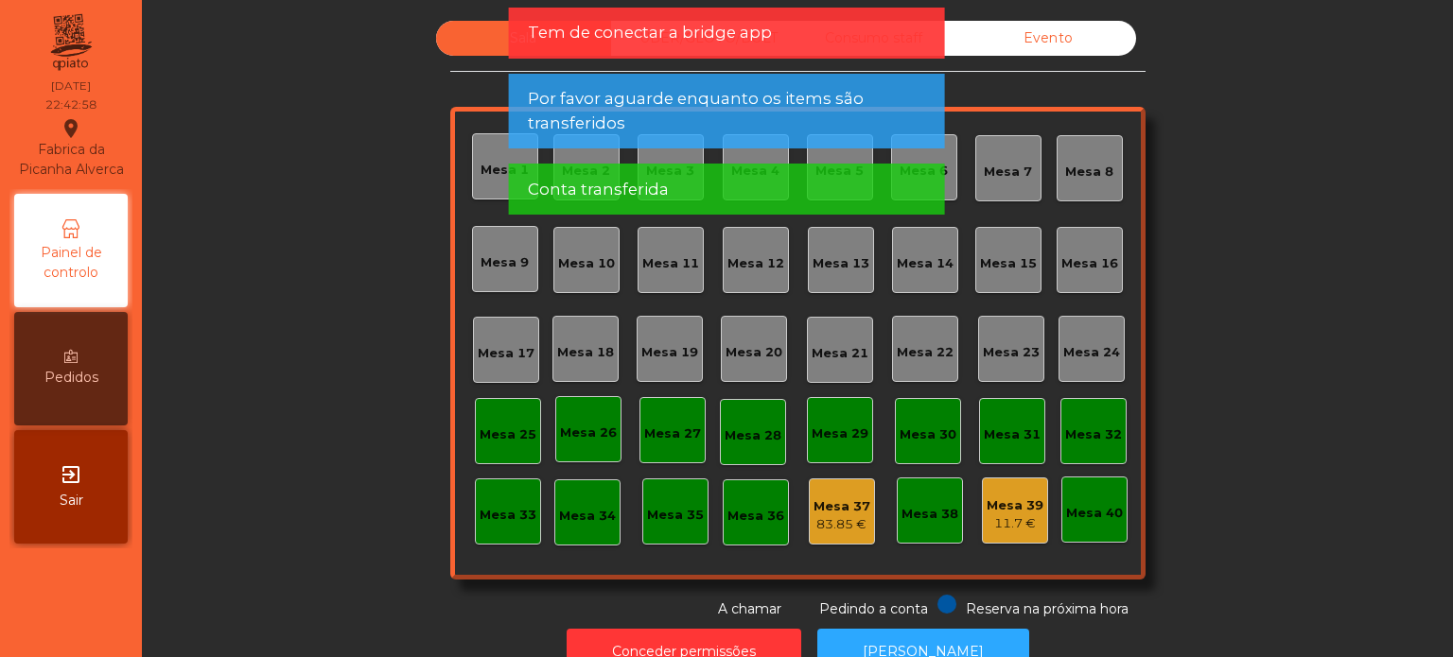
click at [1314, 427] on div "Sala UBER/GLOVO/BOLT Consumo staff Evento [GEOGRAPHIC_DATA] 2 [GEOGRAPHIC_DATA]…" at bounding box center [797, 320] width 1260 height 599
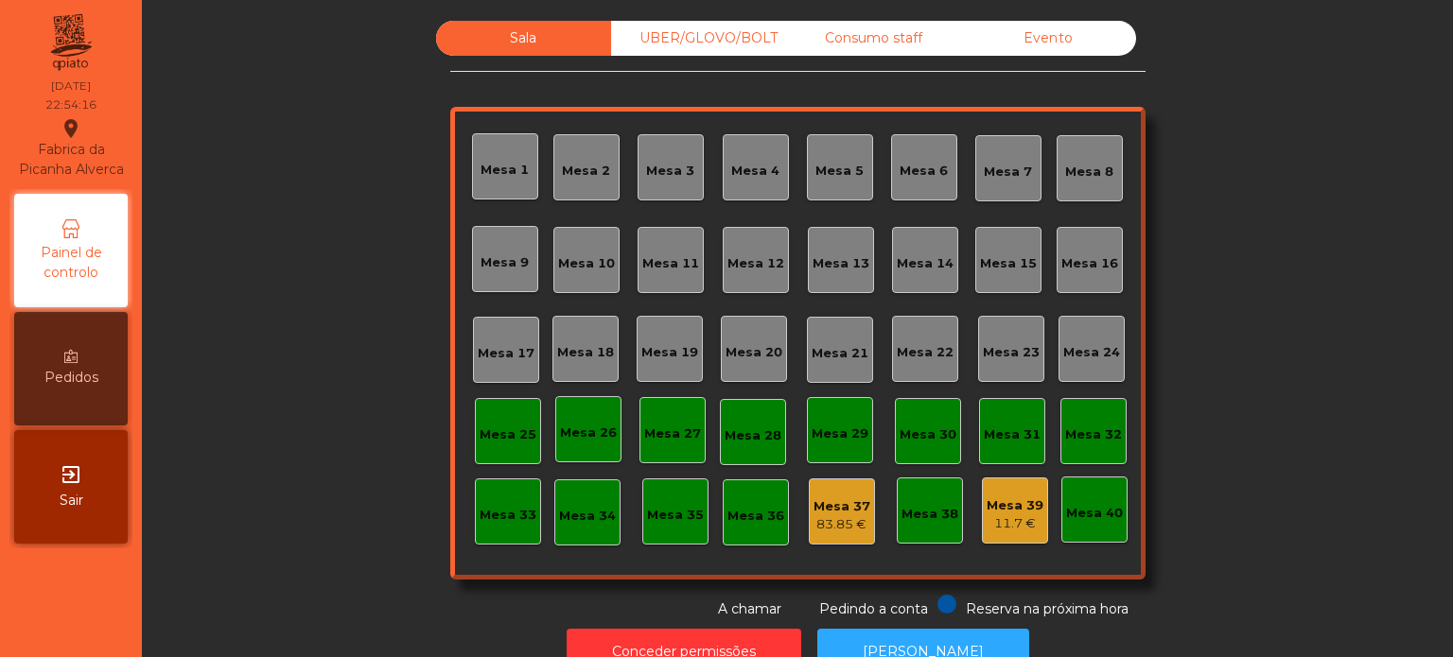
click at [1301, 435] on div "Sala UBER/GLOVO/BOLT Consumo staff Evento [GEOGRAPHIC_DATA] 2 [GEOGRAPHIC_DATA]…" at bounding box center [797, 320] width 1260 height 599
